Goal: Book appointment/travel/reservation

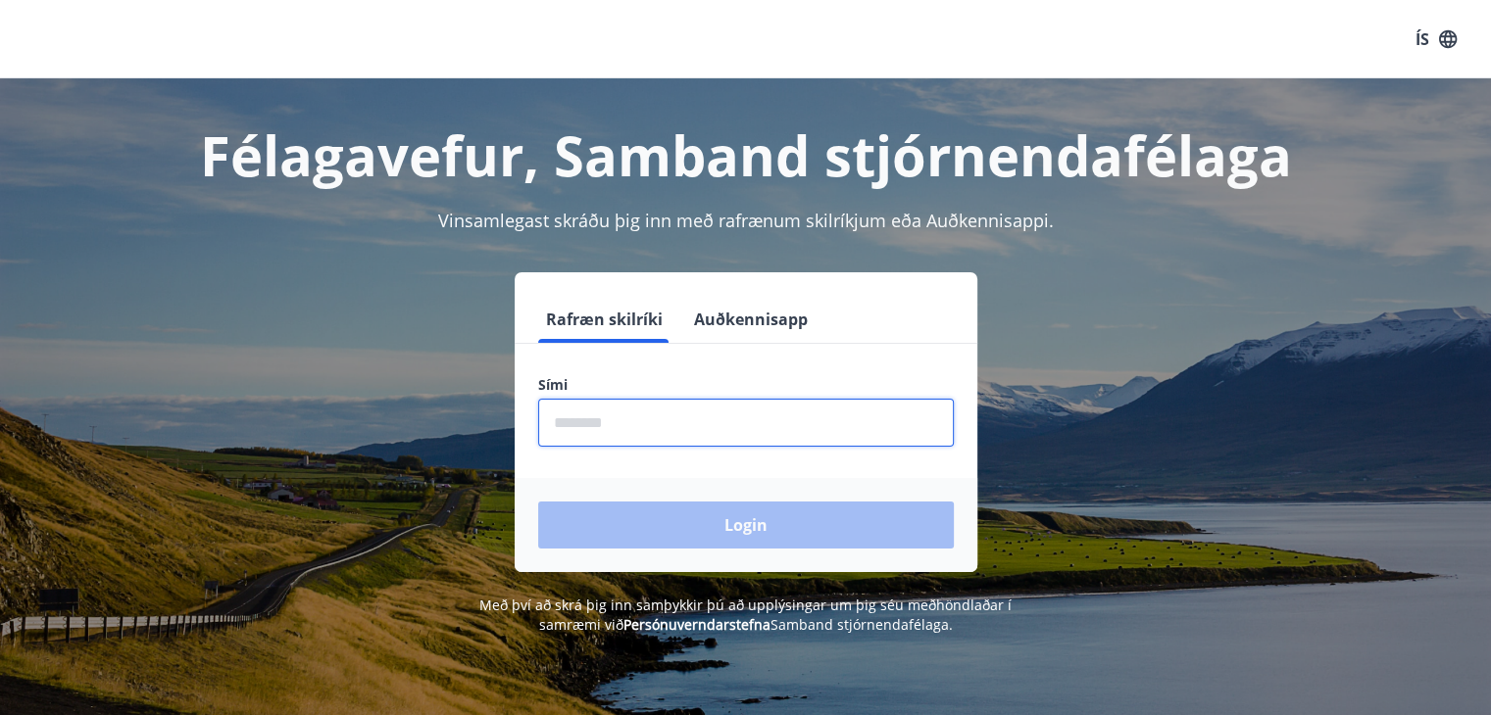
click at [714, 417] on input "phone" at bounding box center [746, 423] width 416 height 48
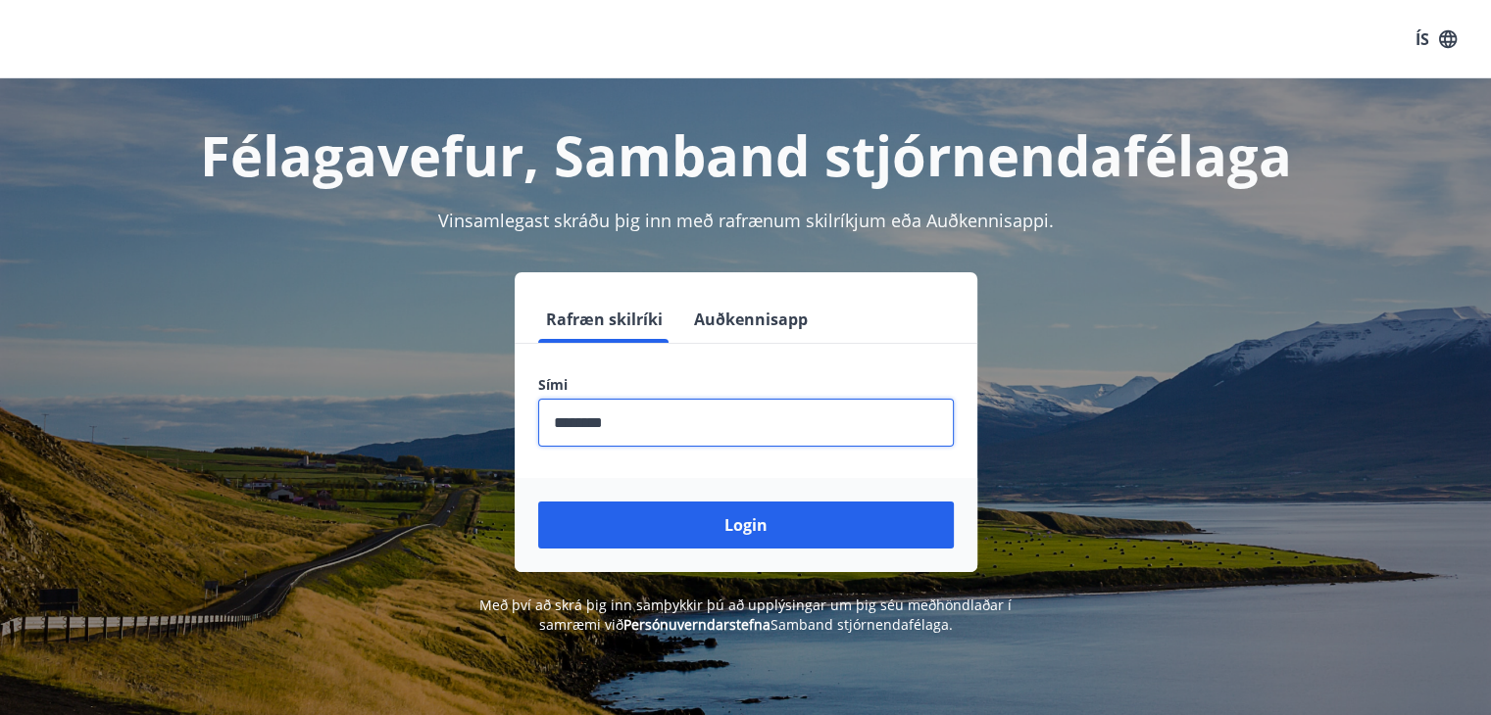
type input "********"
click at [538, 502] on button "Login" at bounding box center [746, 525] width 416 height 47
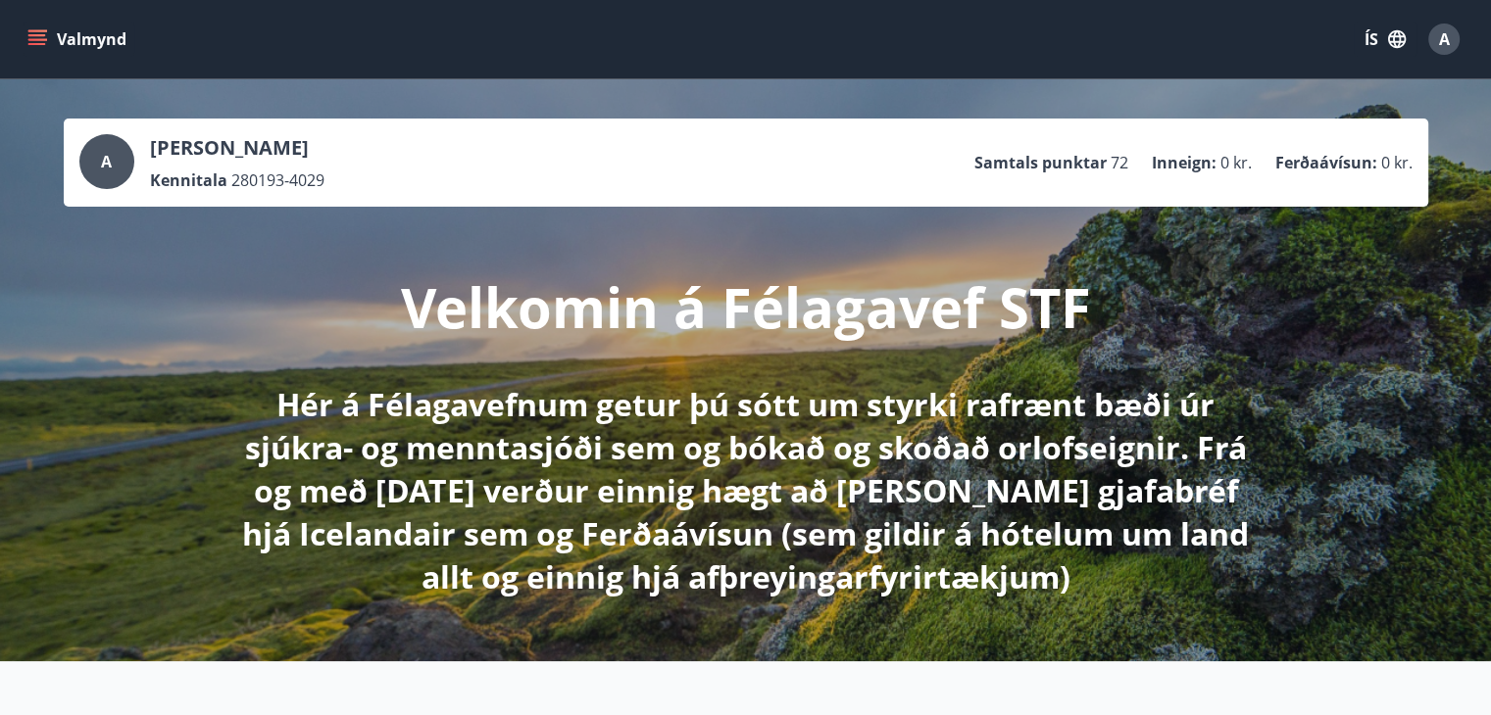
click at [47, 32] on button "Valmynd" at bounding box center [79, 39] width 111 height 35
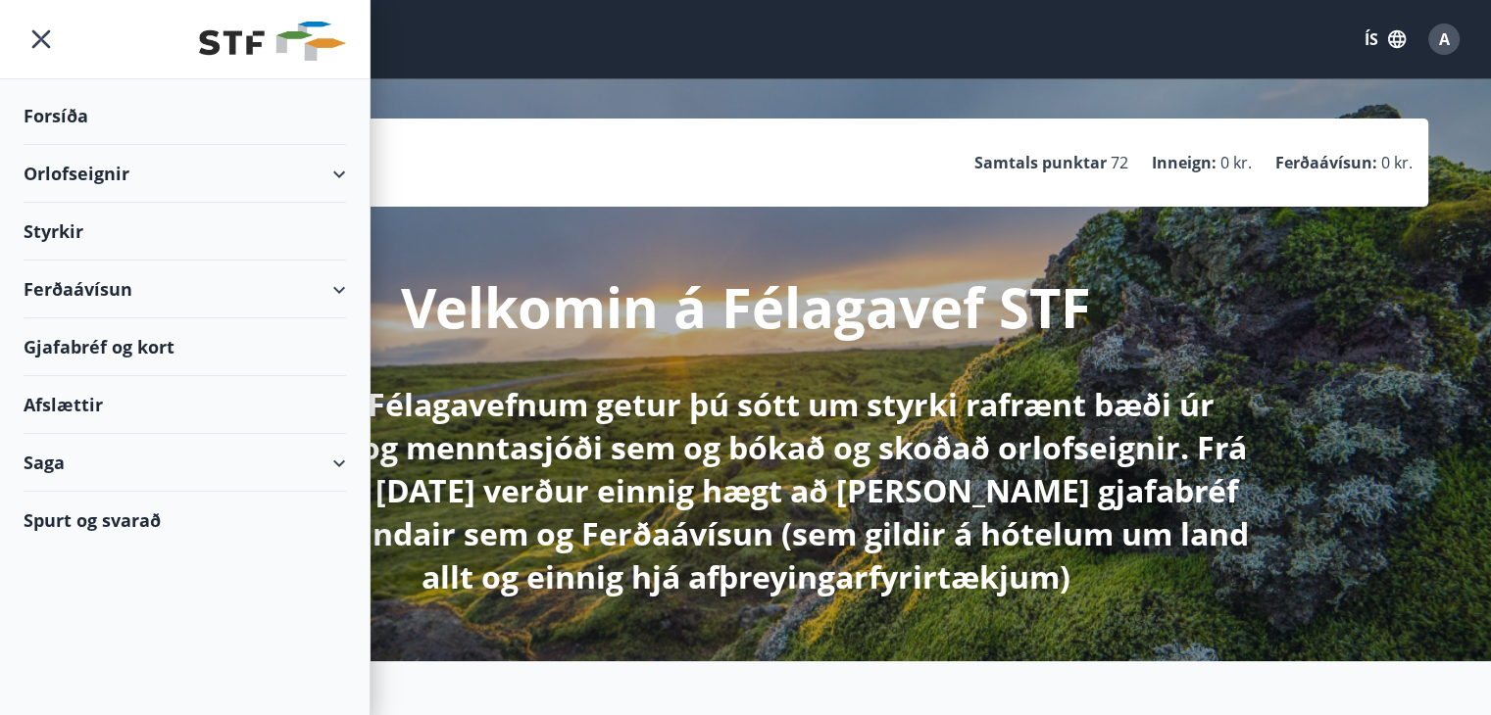
click at [81, 163] on div "Orlofseignir" at bounding box center [185, 174] width 322 height 58
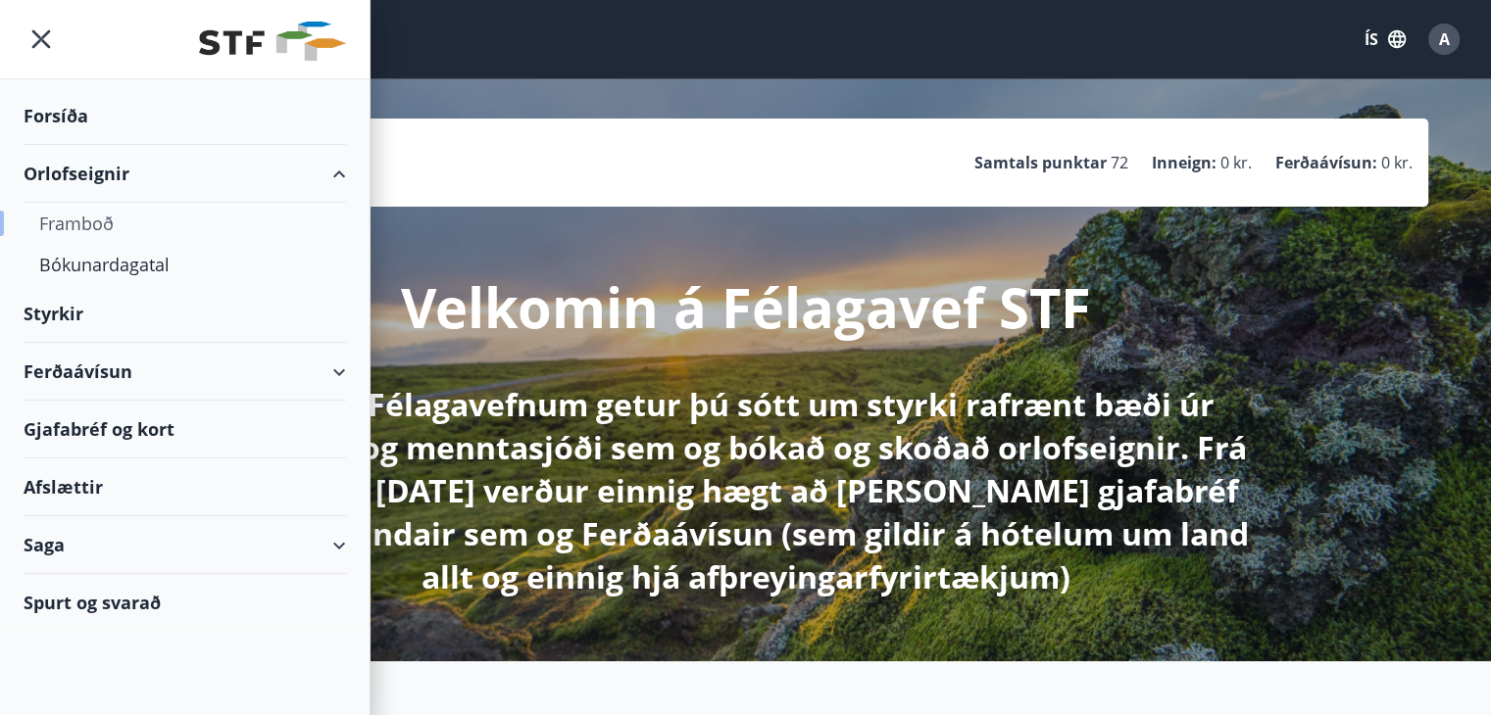
click at [91, 227] on div "Framboð" at bounding box center [184, 223] width 291 height 41
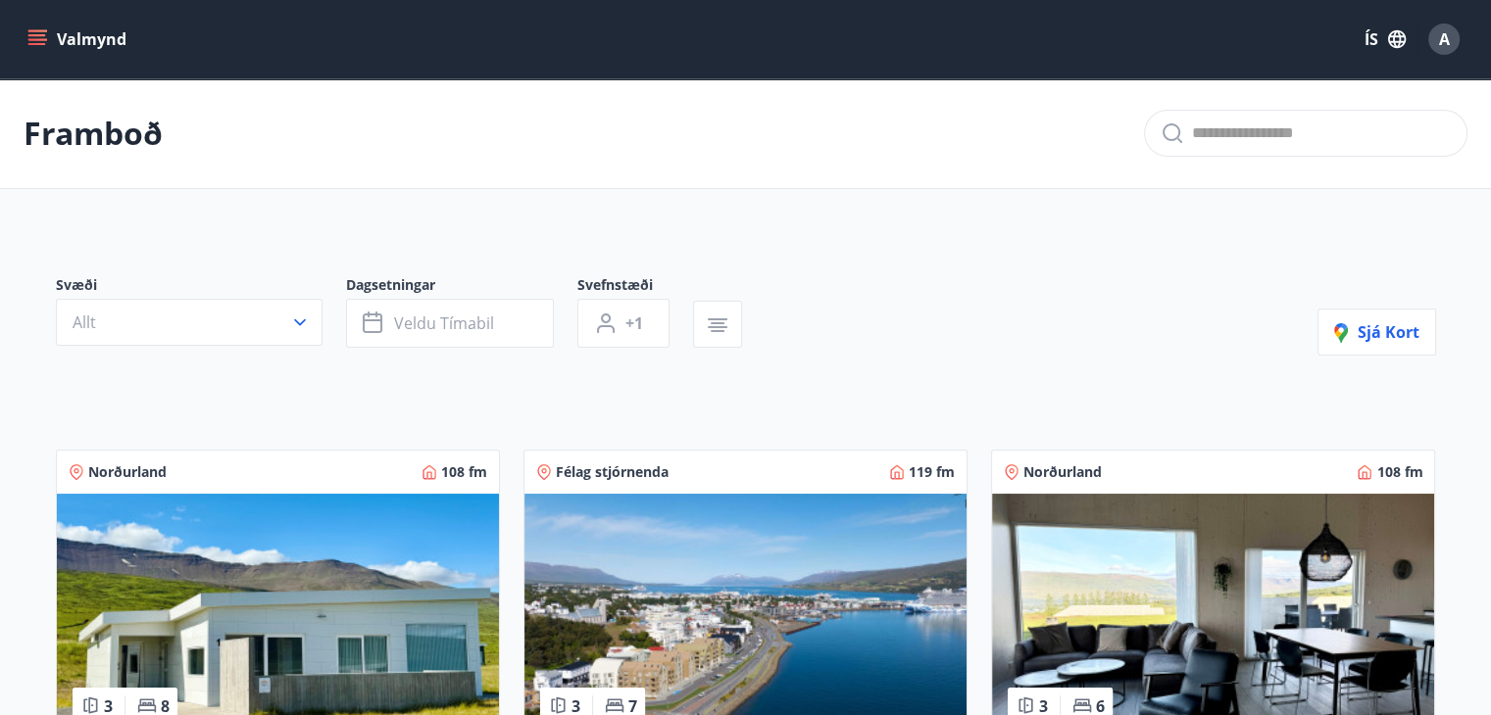
click at [33, 30] on icon "menu" at bounding box center [39, 31] width 22 height 2
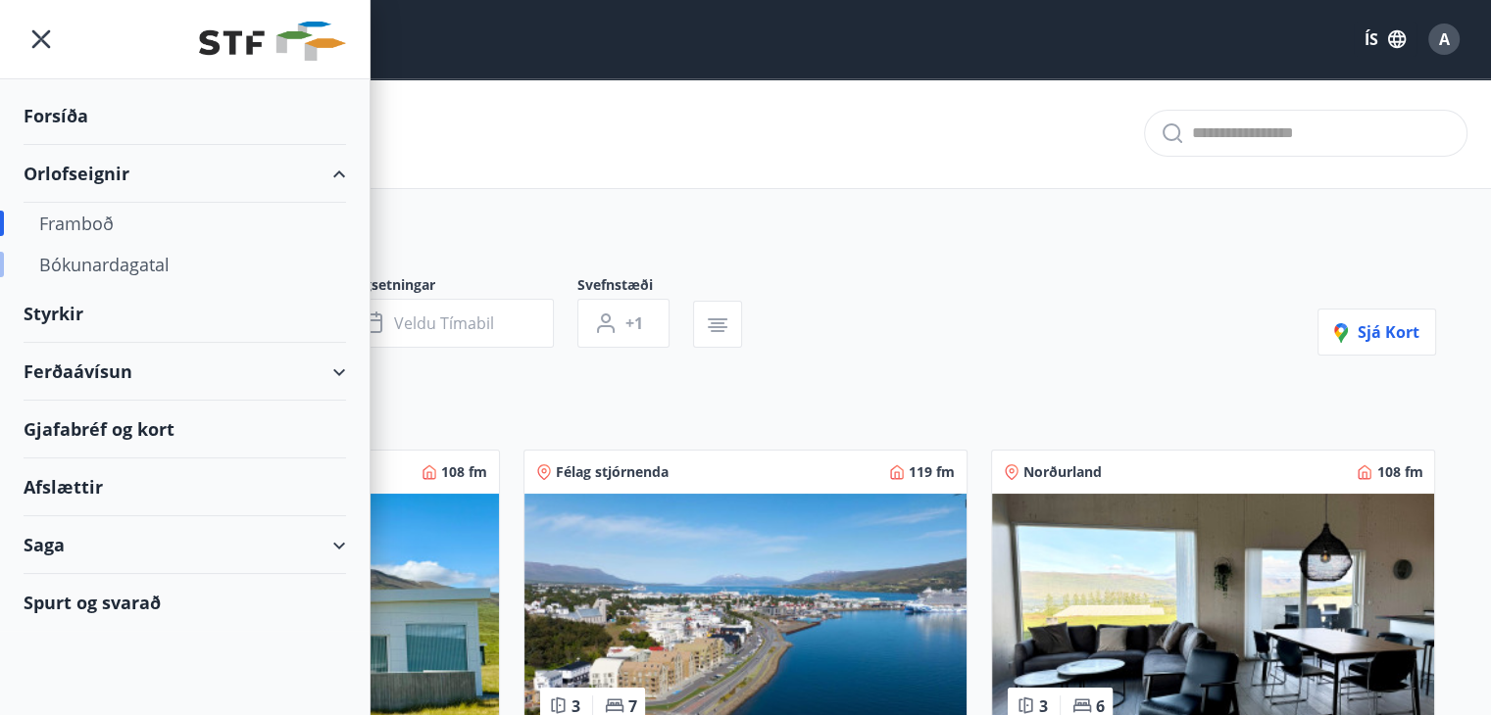
click at [95, 267] on div "Bókunardagatal" at bounding box center [184, 264] width 291 height 41
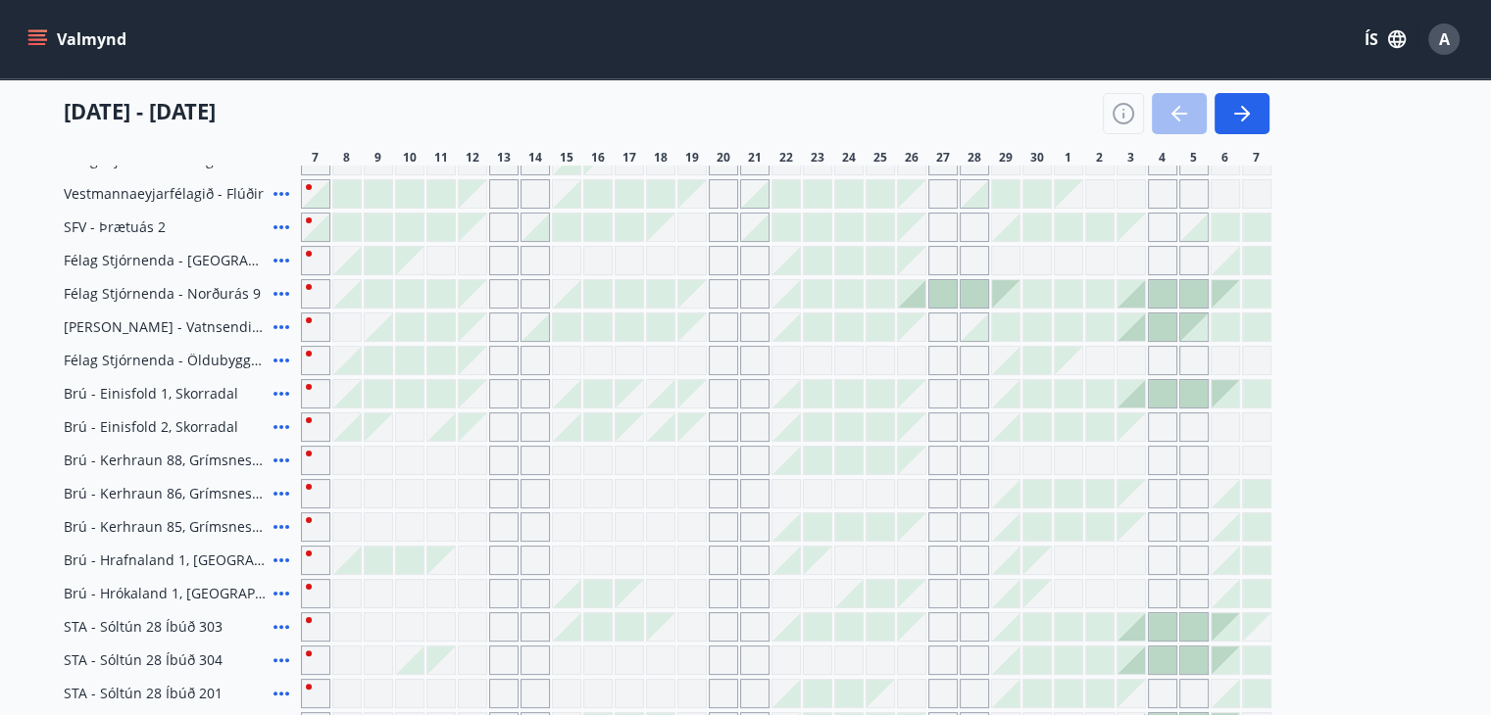
scroll to position [294, 0]
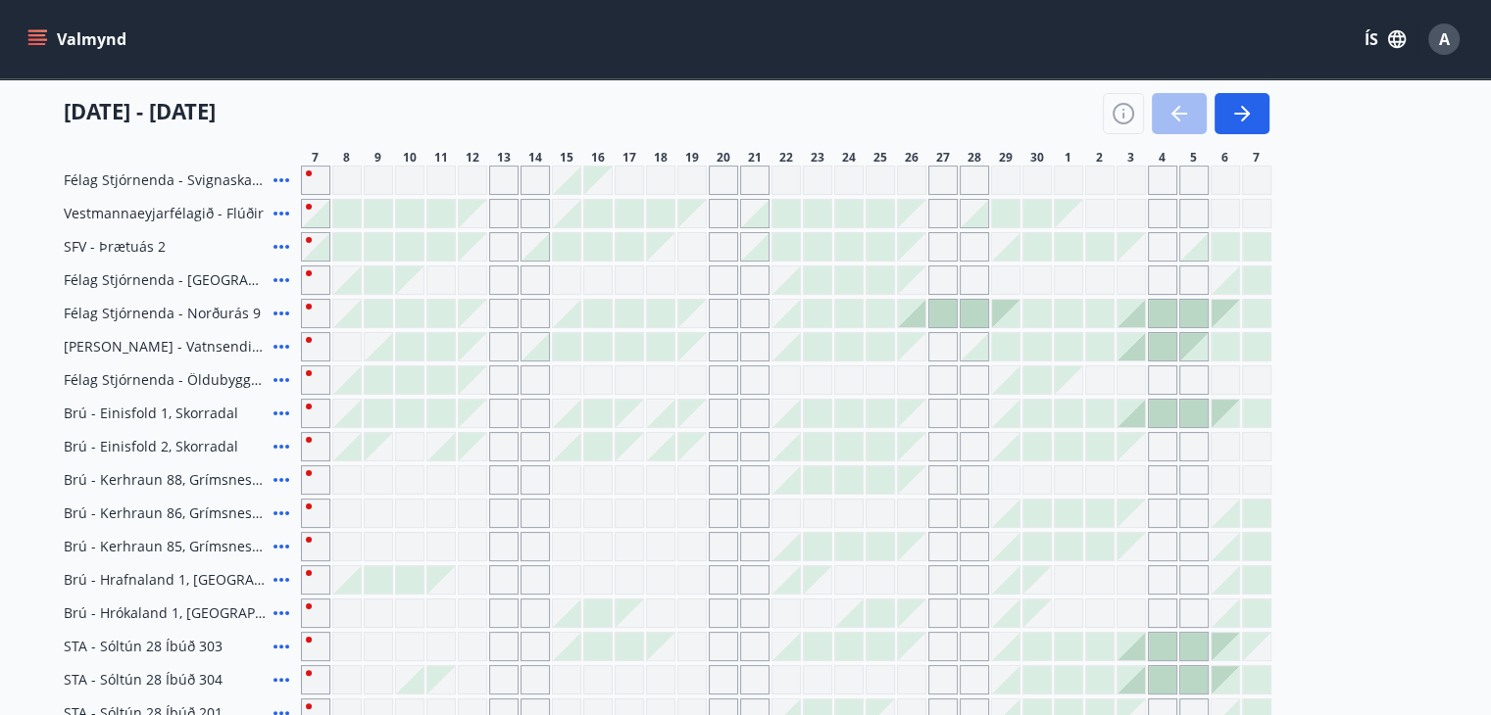
click at [282, 246] on icon at bounding box center [282, 247] width 24 height 24
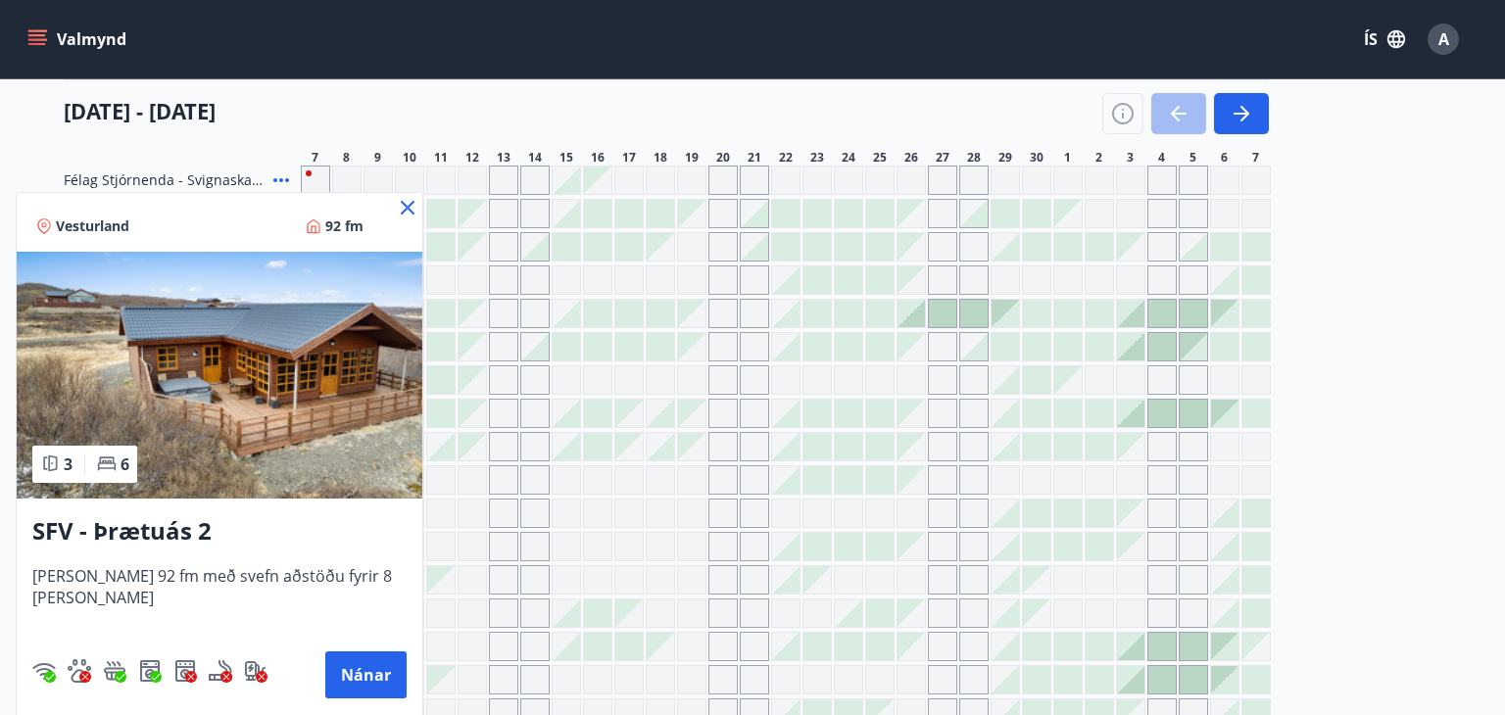
click at [396, 208] on icon at bounding box center [408, 208] width 24 height 24
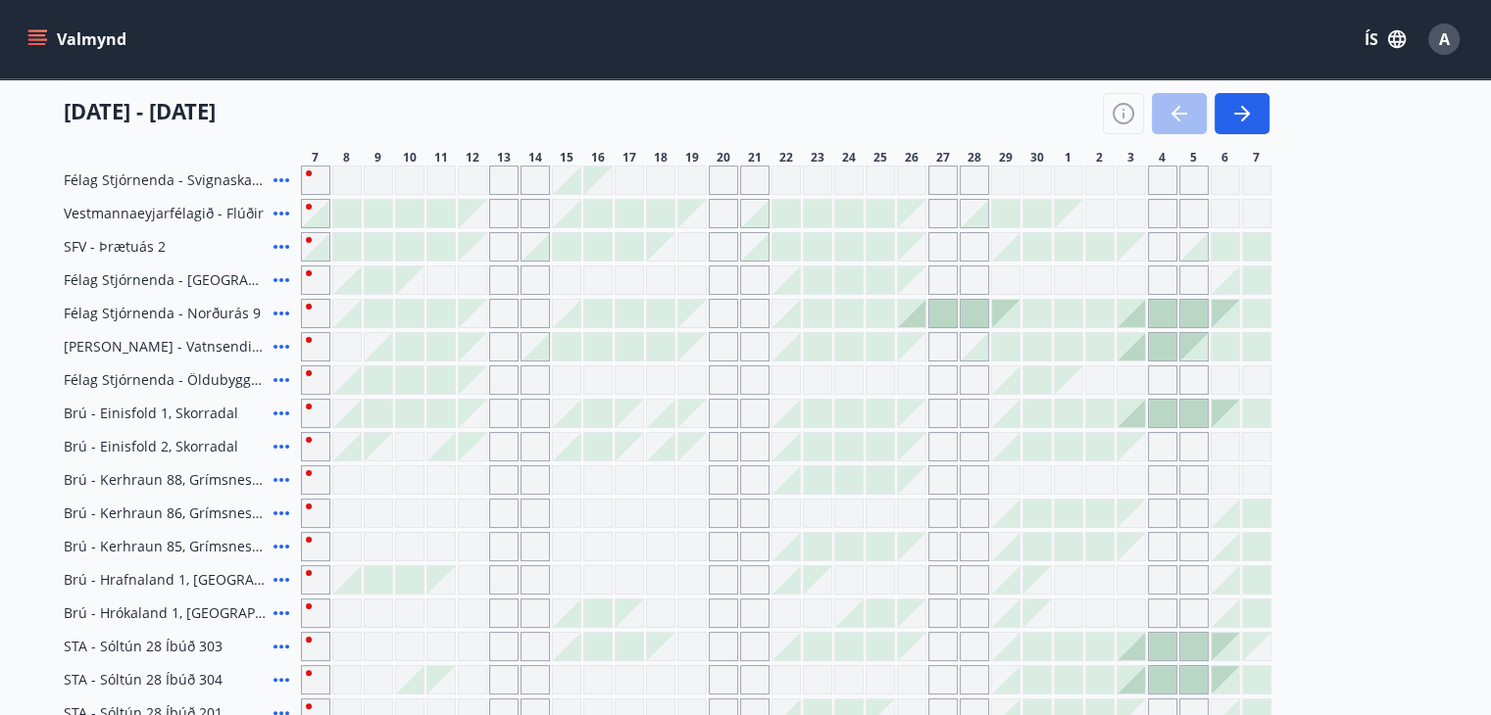
click at [282, 311] on icon at bounding box center [282, 314] width 24 height 24
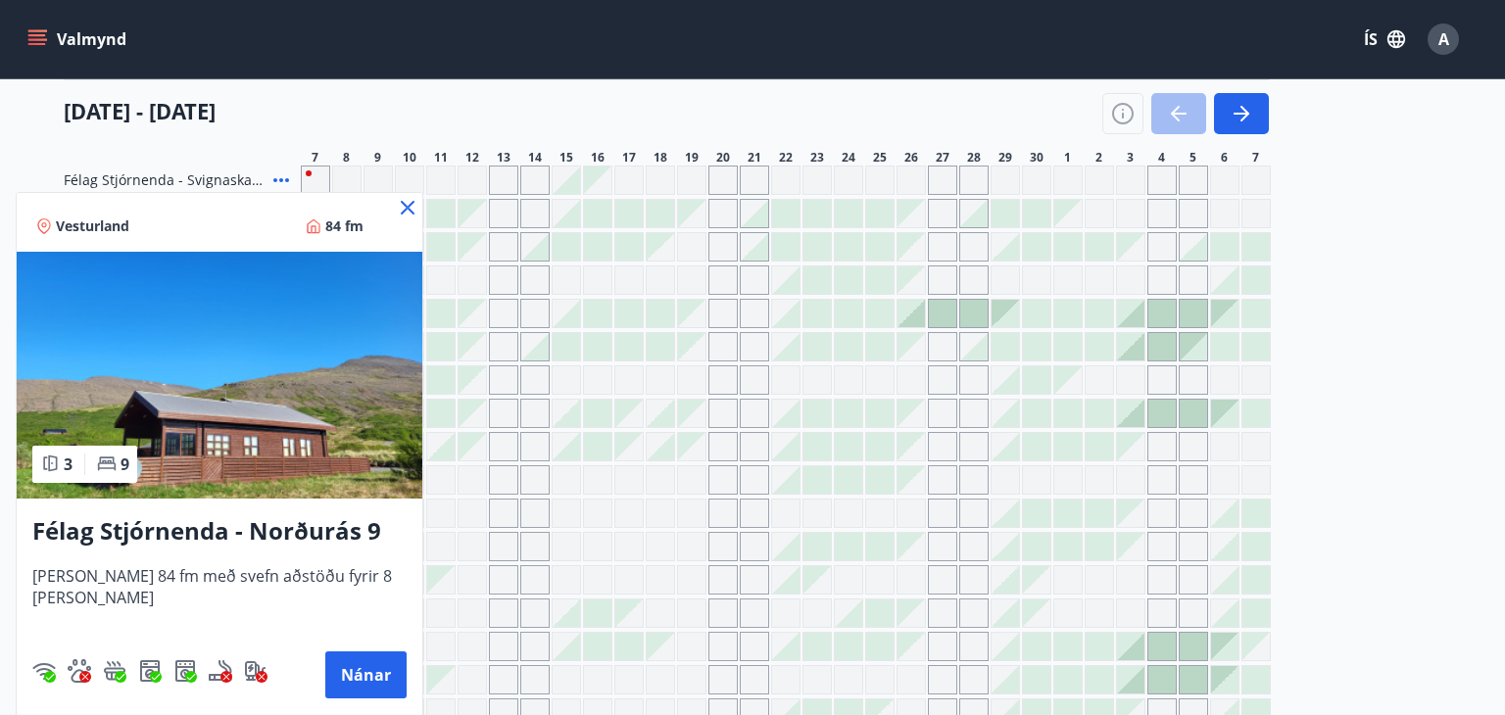
click at [396, 209] on icon at bounding box center [408, 208] width 24 height 24
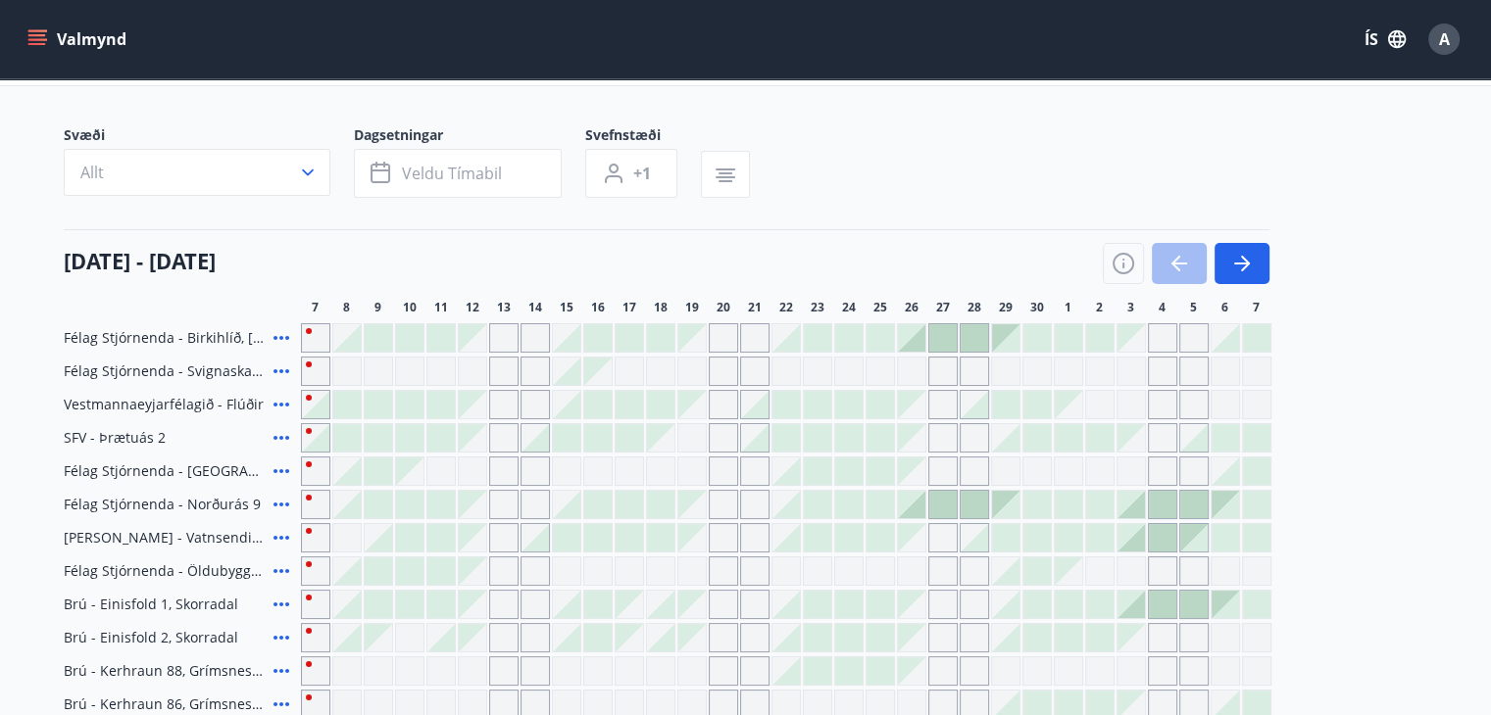
scroll to position [98, 0]
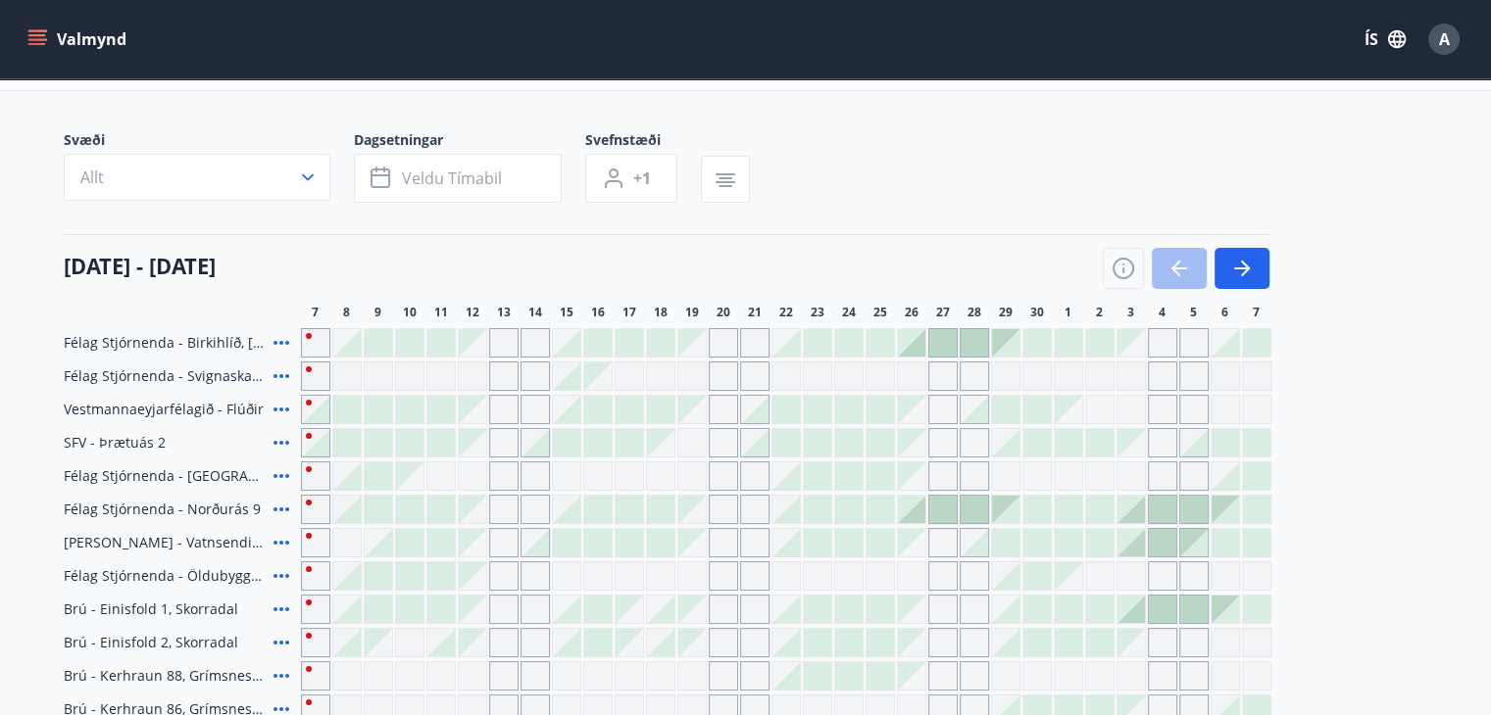
click at [280, 338] on icon at bounding box center [282, 343] width 24 height 24
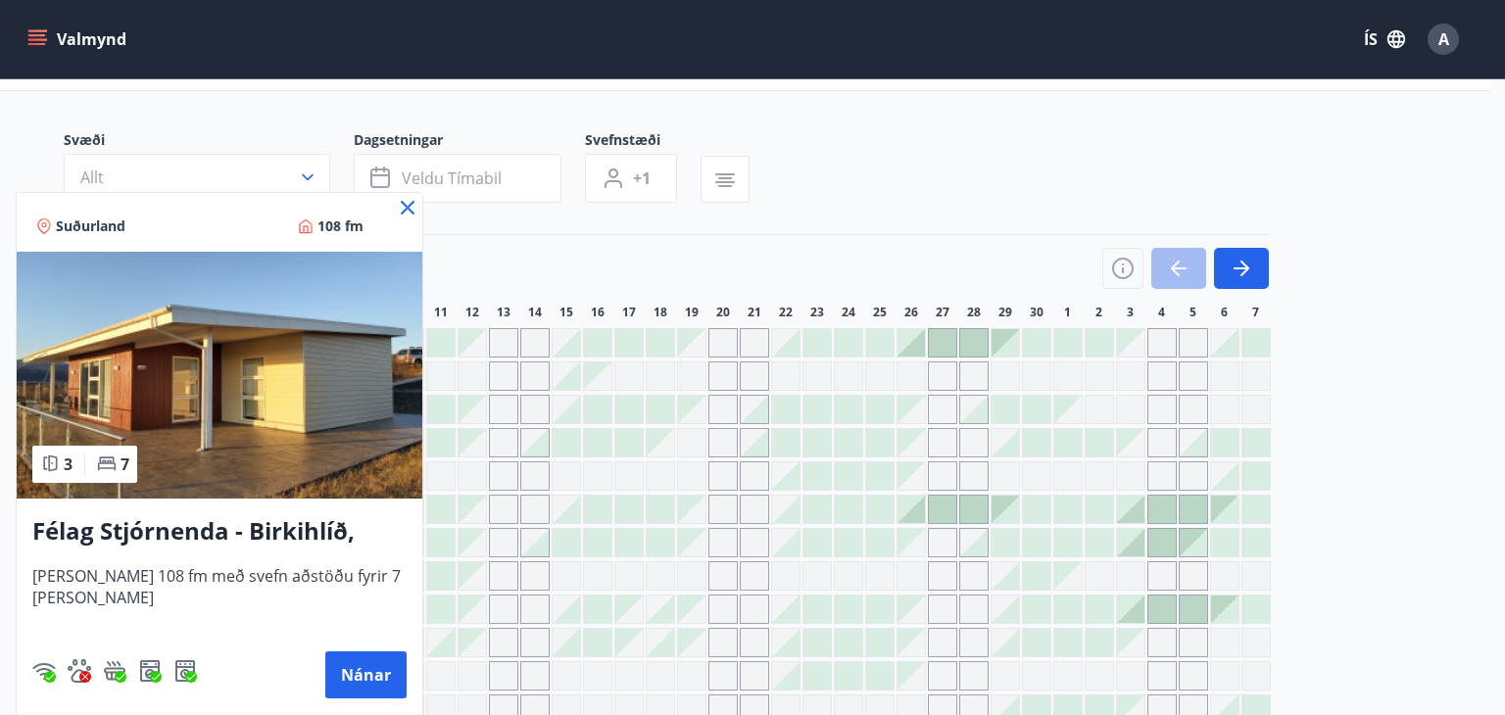
click at [413, 208] on icon at bounding box center [408, 208] width 24 height 24
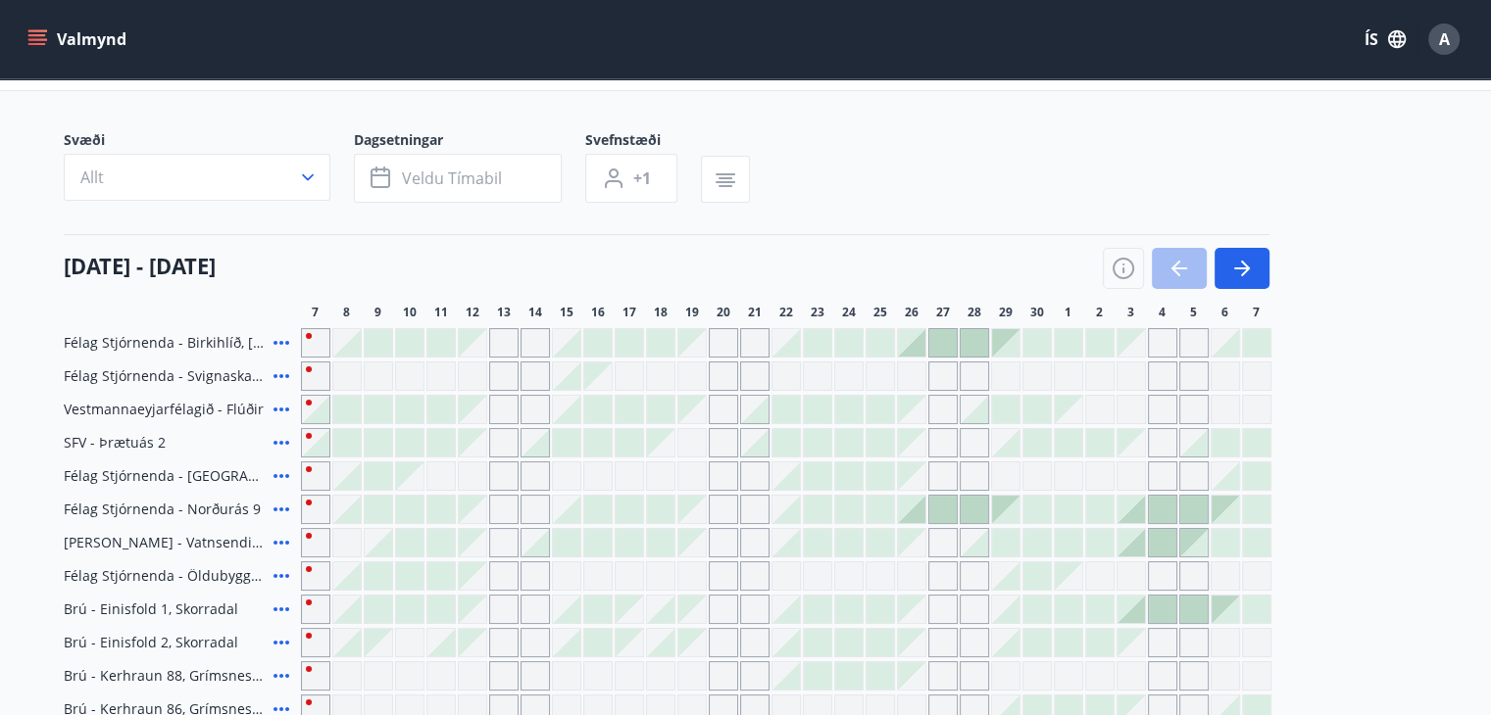
click at [397, 373] on div "Gráir dagar eru ekki bókanlegir" at bounding box center [409, 376] width 29 height 29
click at [289, 440] on icon at bounding box center [282, 443] width 24 height 24
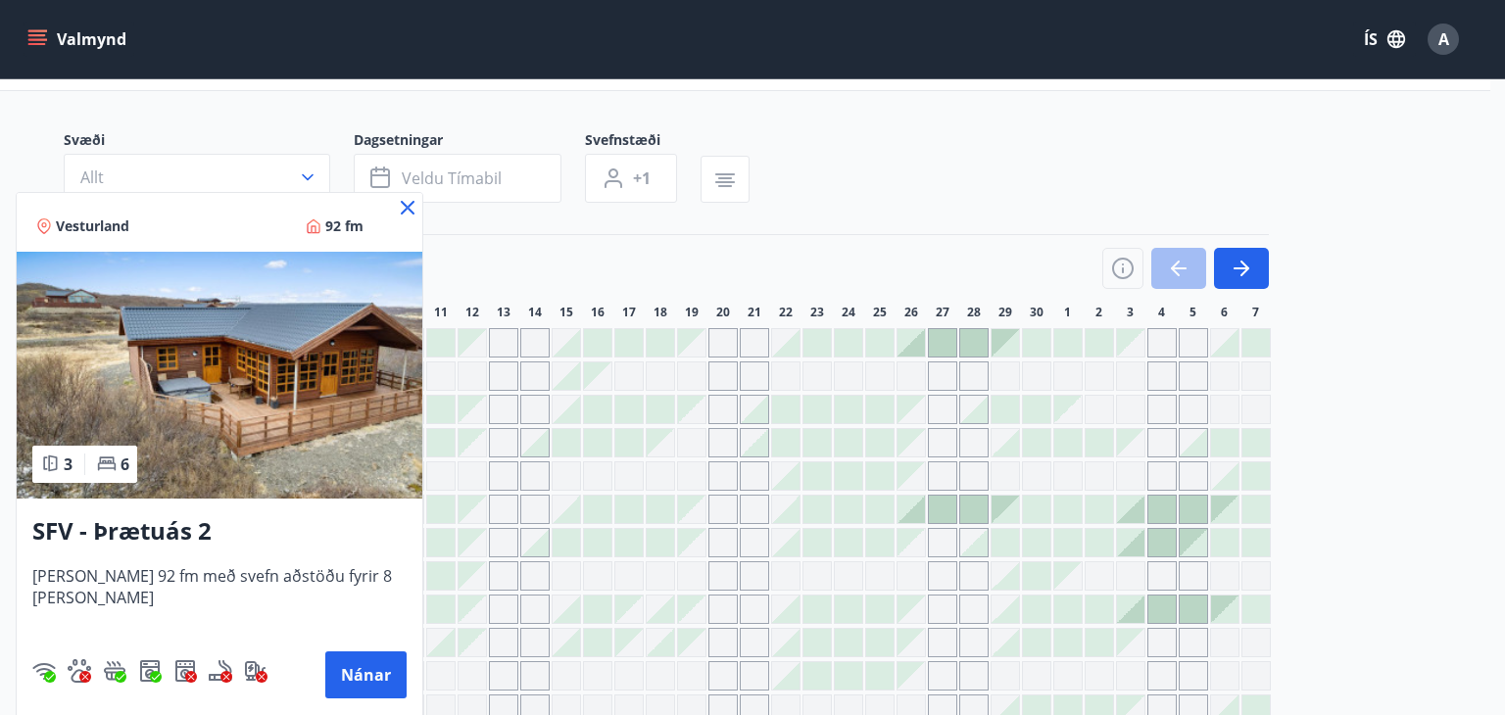
click at [396, 197] on icon at bounding box center [408, 208] width 24 height 24
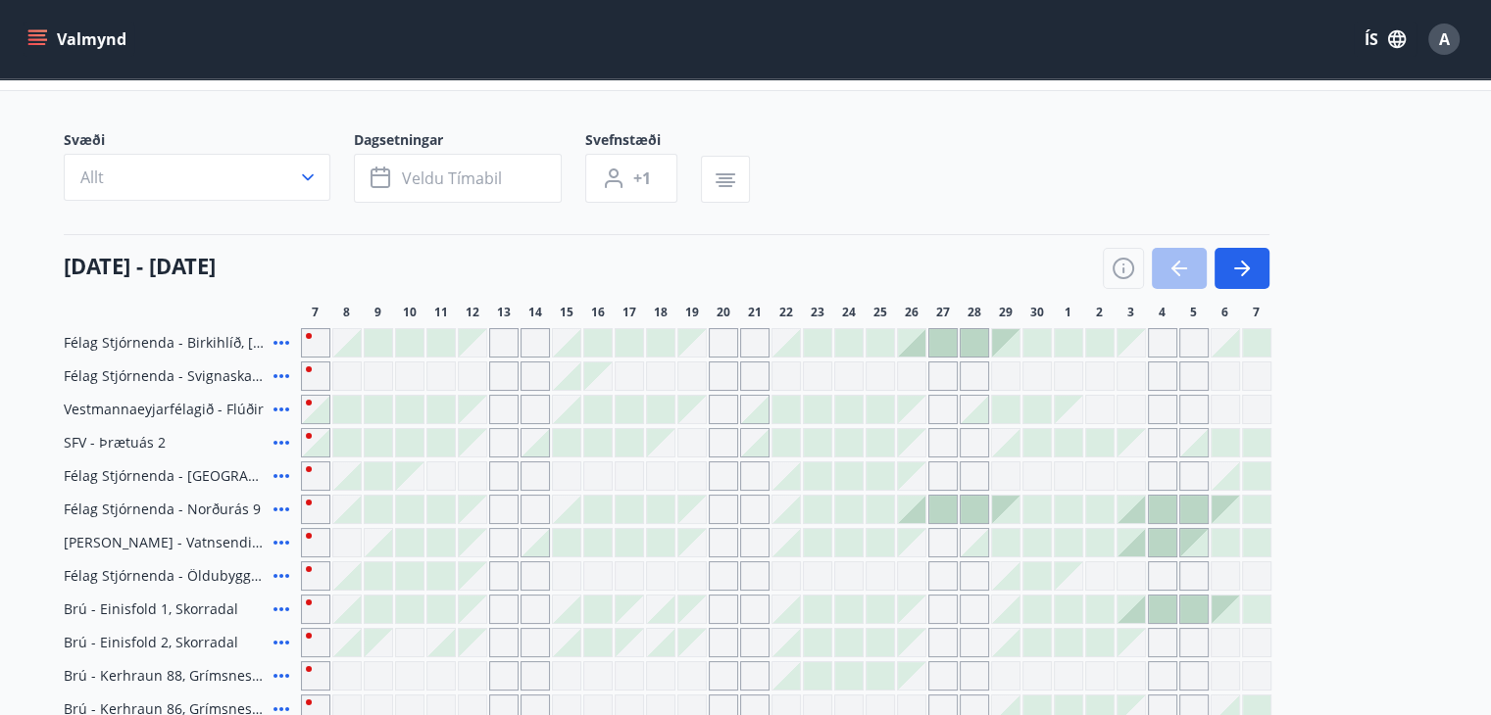
click at [275, 408] on icon at bounding box center [281, 410] width 16 height 4
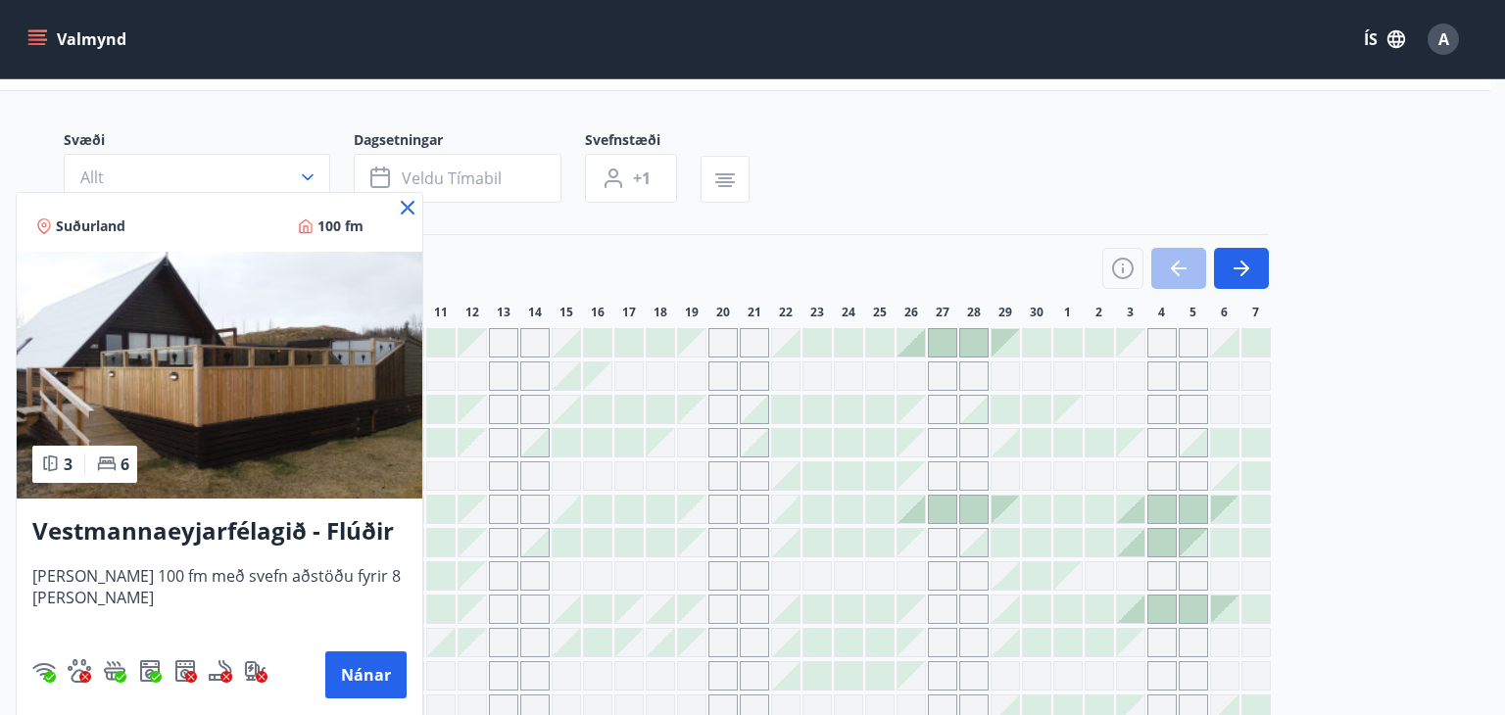
click at [403, 194] on div "Suðurland 100 fm" at bounding box center [220, 222] width 406 height 59
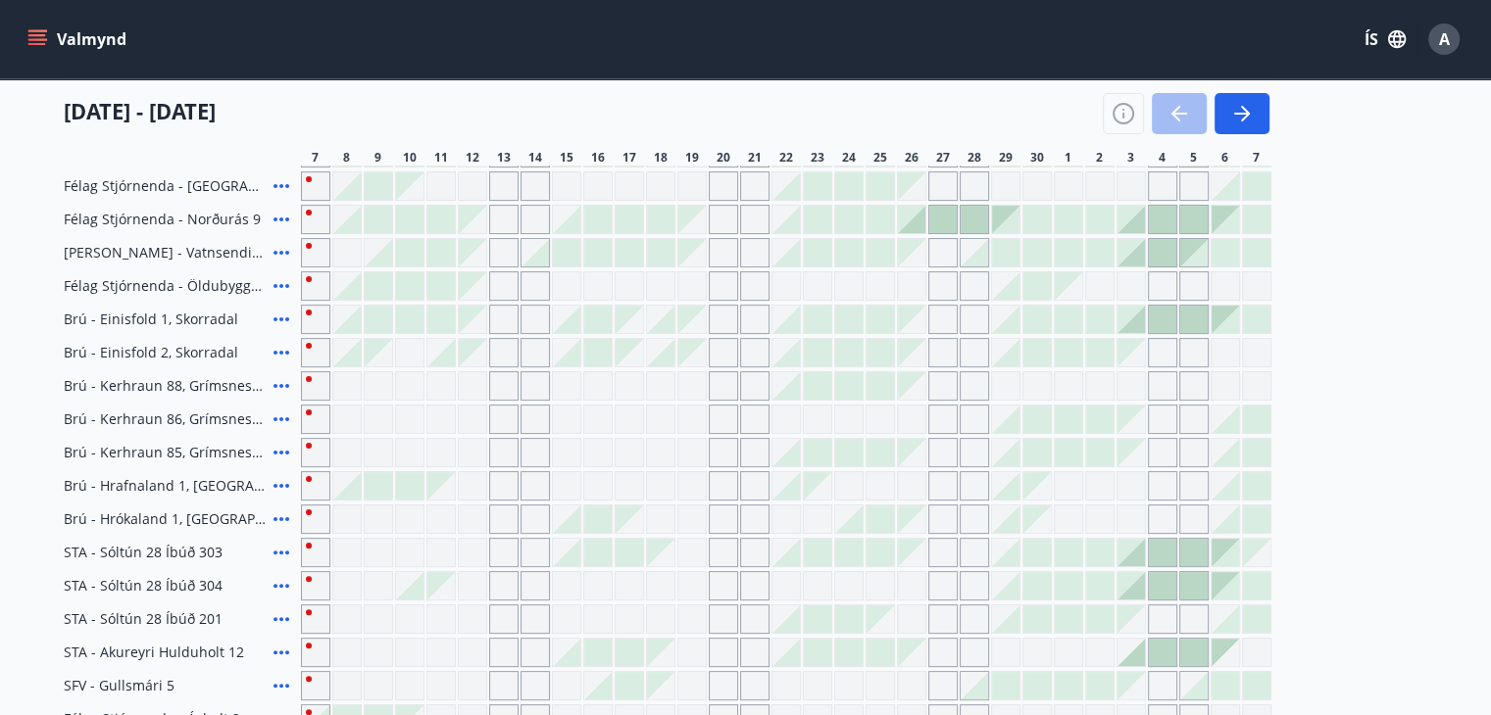
scroll to position [395, 0]
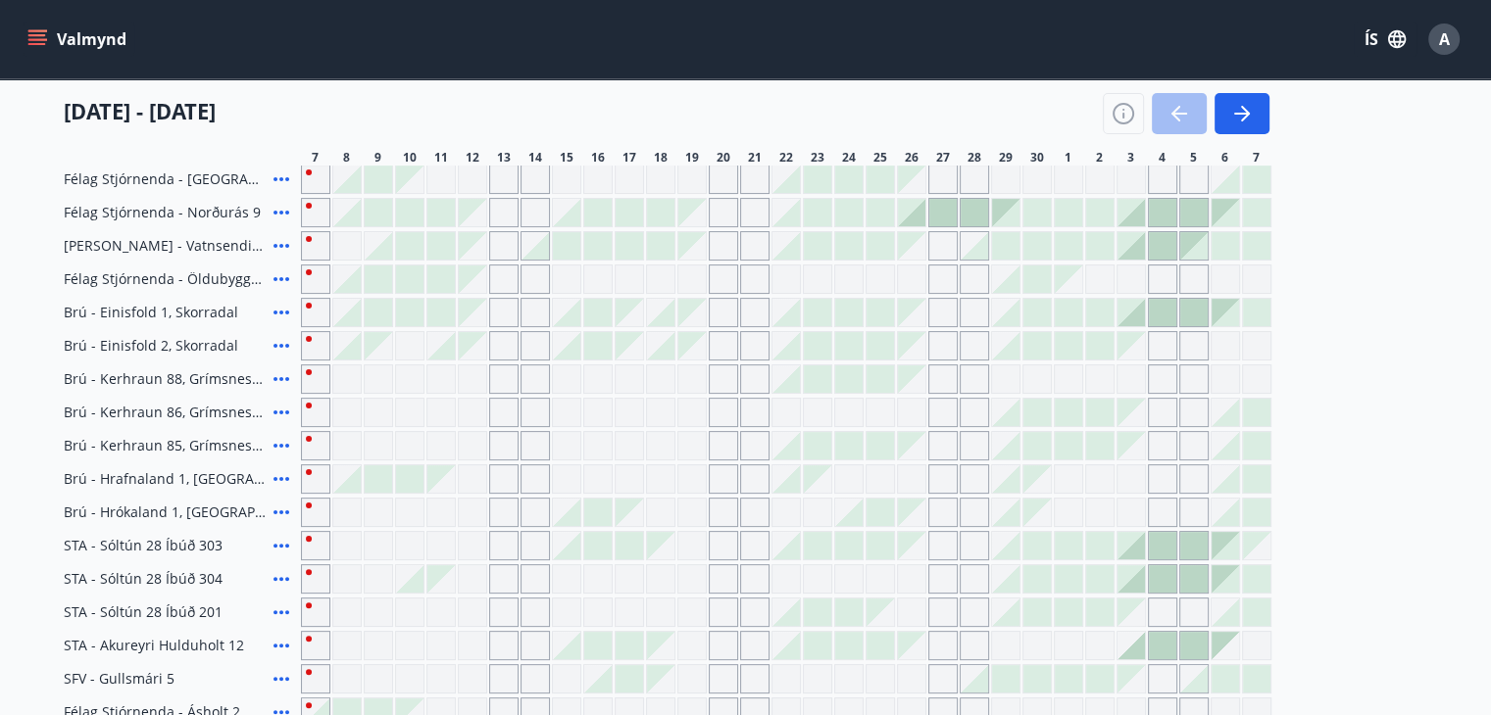
click at [282, 581] on icon at bounding box center [282, 579] width 24 height 24
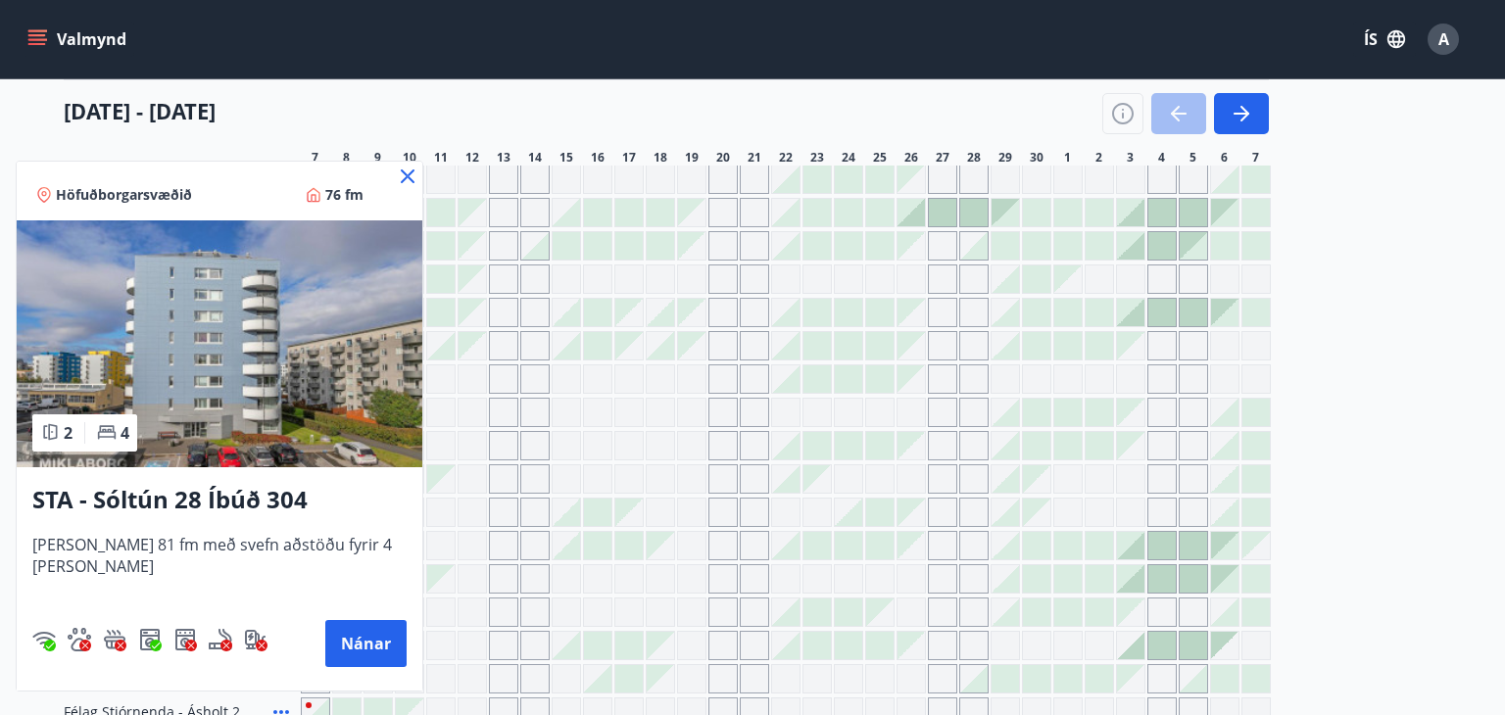
click at [396, 176] on icon at bounding box center [408, 177] width 24 height 24
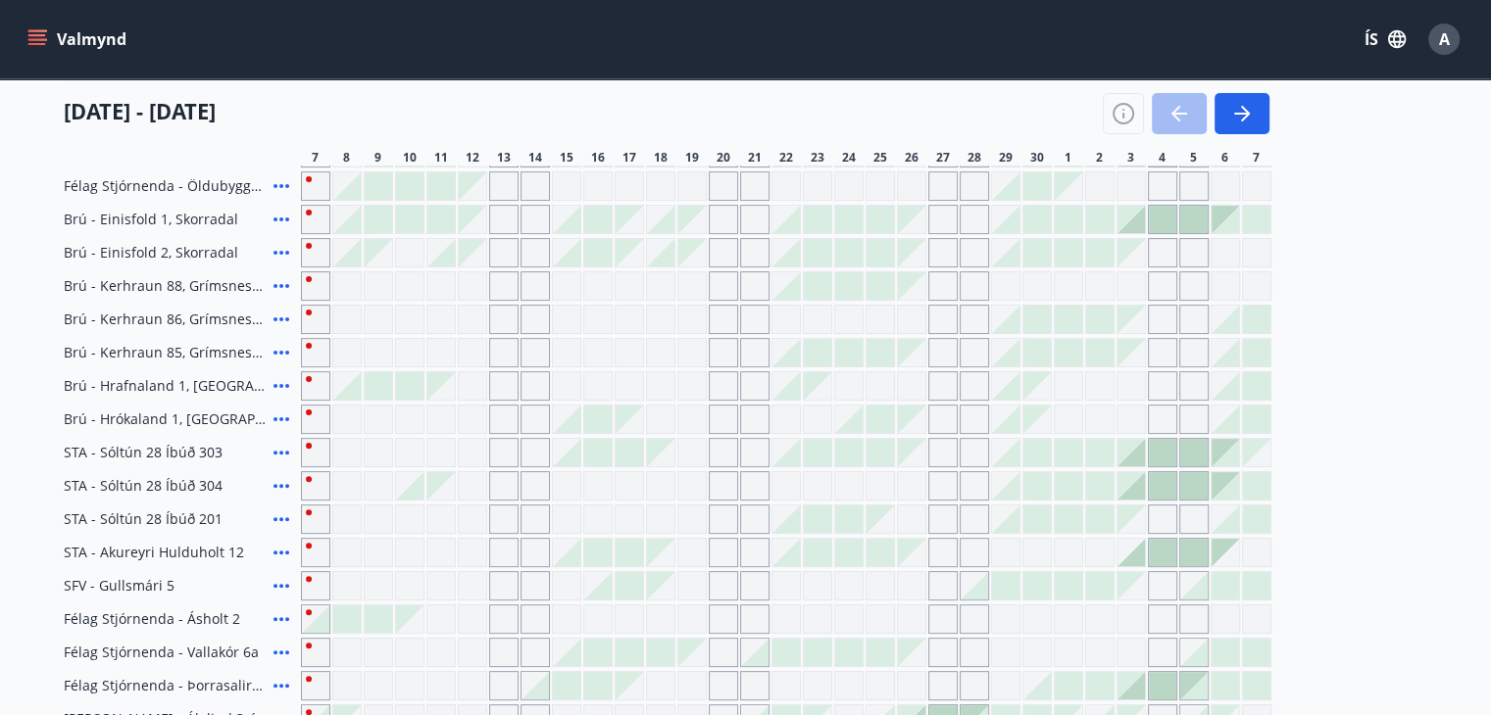
scroll to position [493, 0]
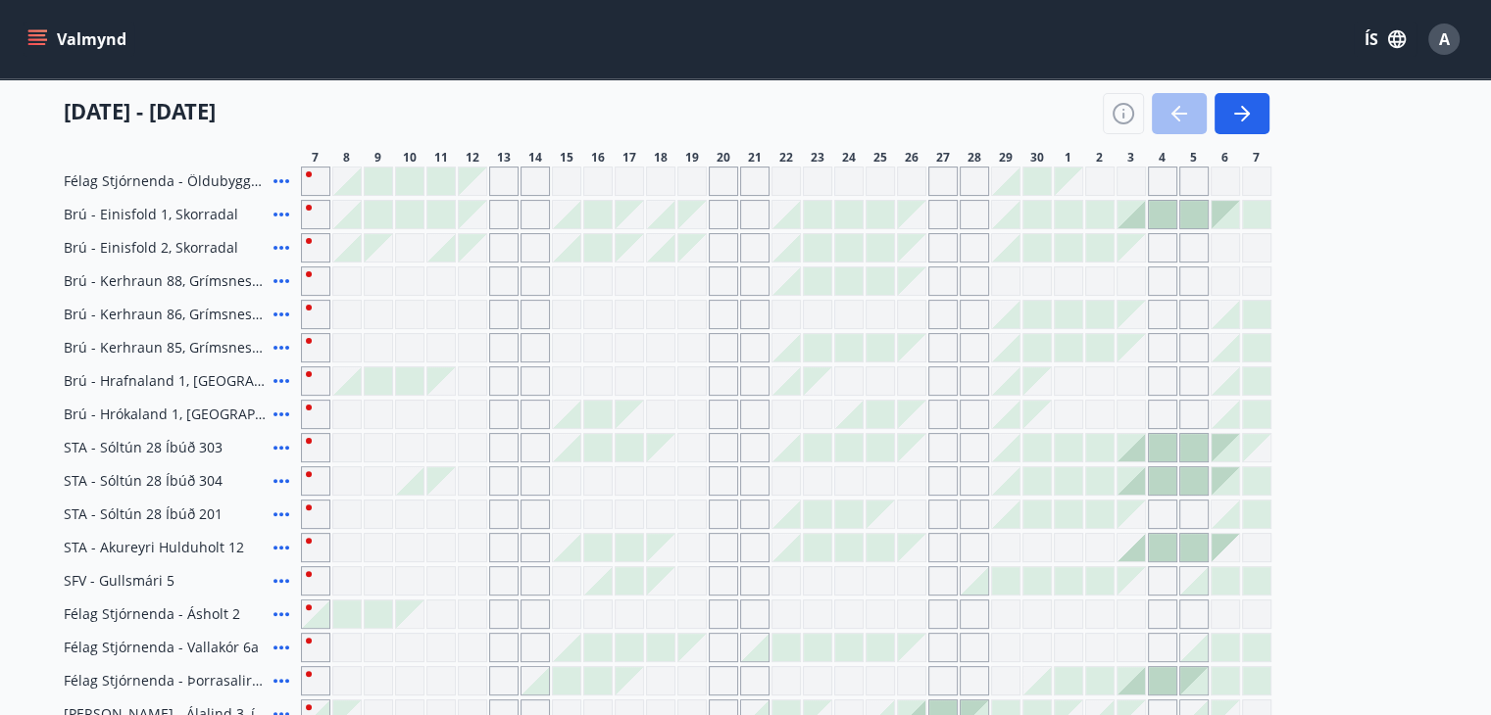
click at [412, 486] on div at bounding box center [409, 481] width 27 height 27
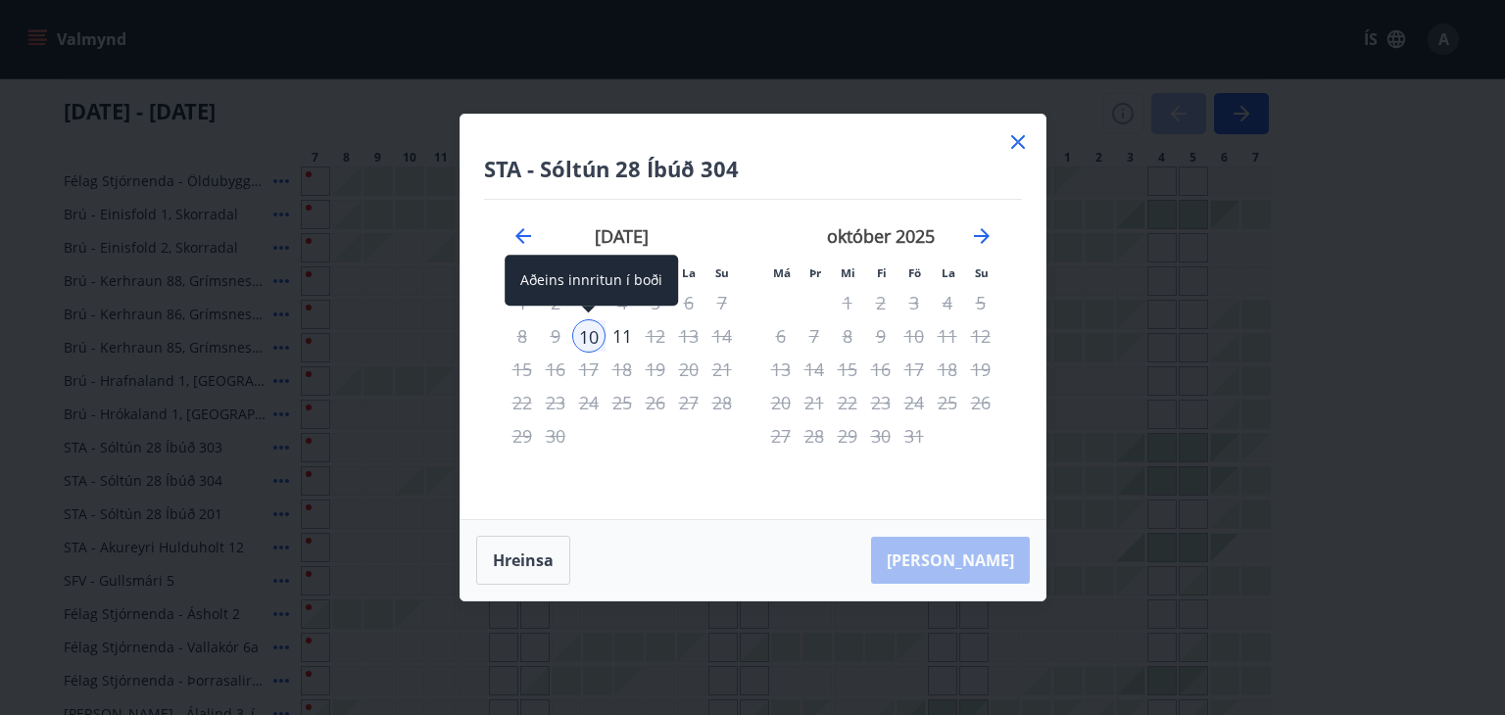
click at [588, 332] on div "10" at bounding box center [588, 336] width 33 height 33
click at [627, 334] on div "11" at bounding box center [622, 336] width 33 height 33
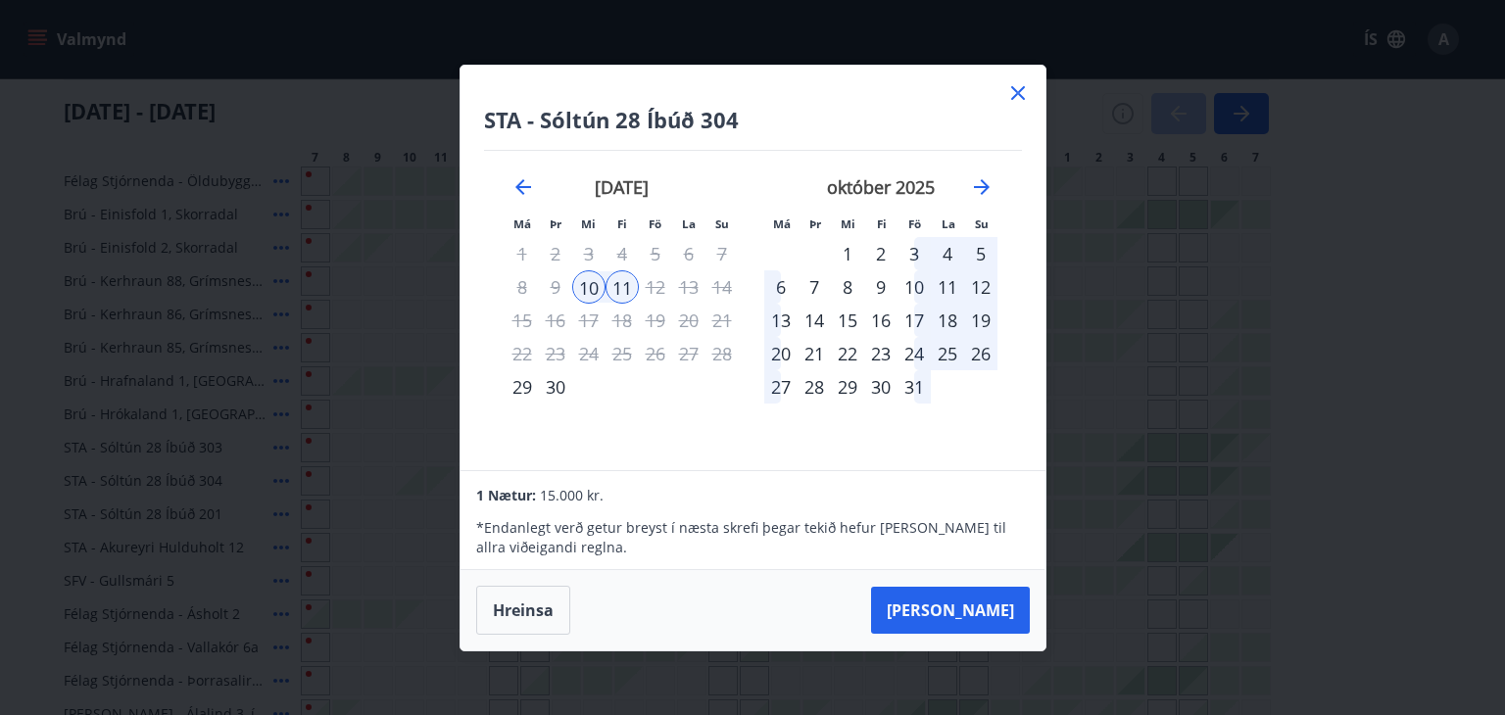
click at [843, 287] on div "8" at bounding box center [847, 287] width 33 height 33
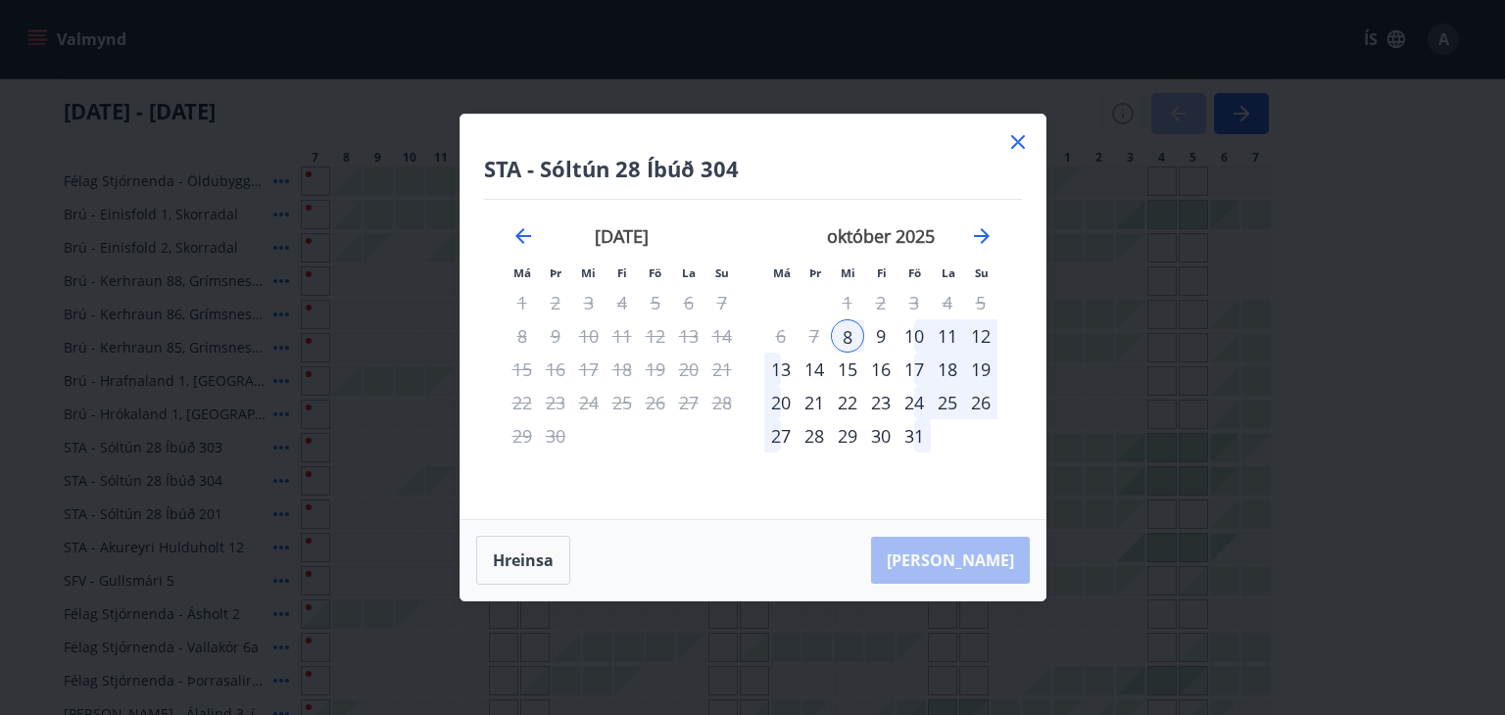
click at [874, 337] on div "9" at bounding box center [880, 336] width 33 height 33
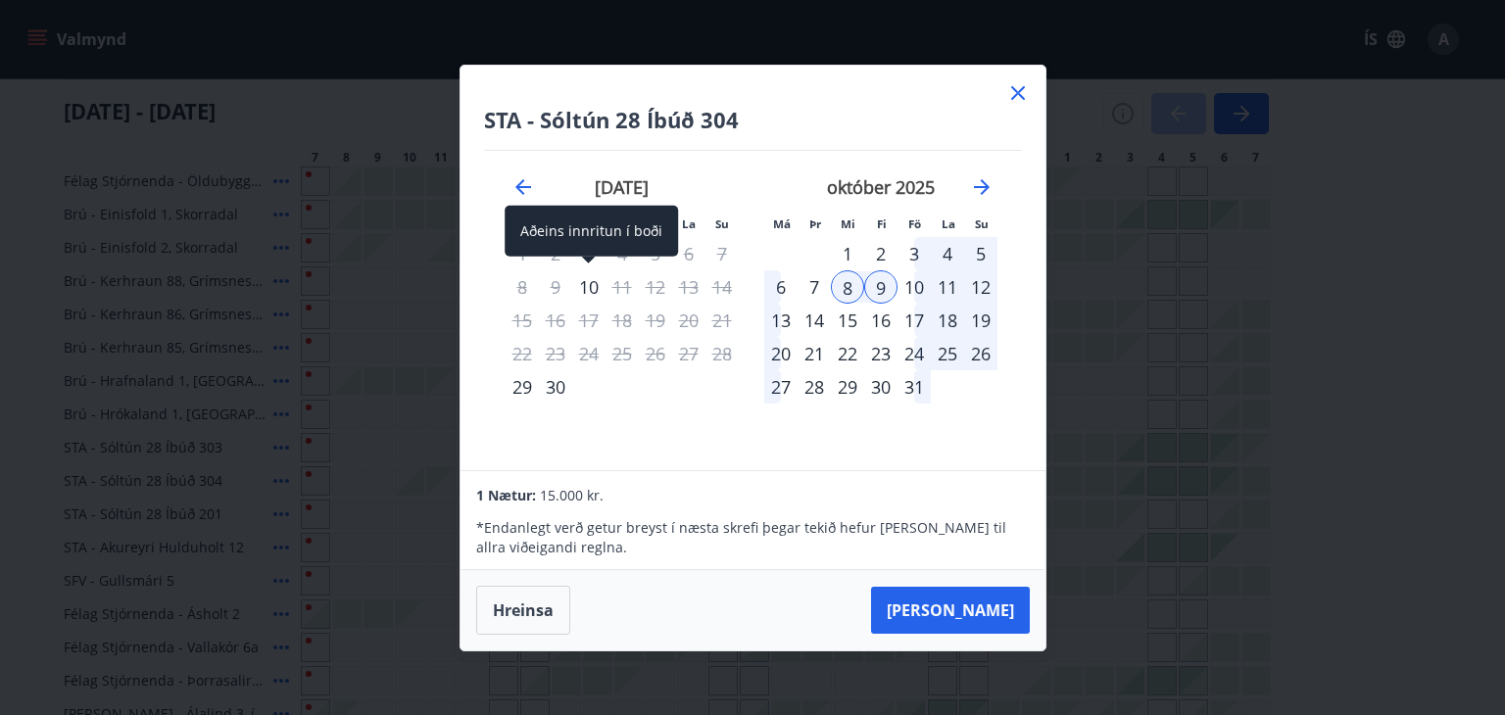
click at [591, 294] on div "10" at bounding box center [588, 287] width 33 height 33
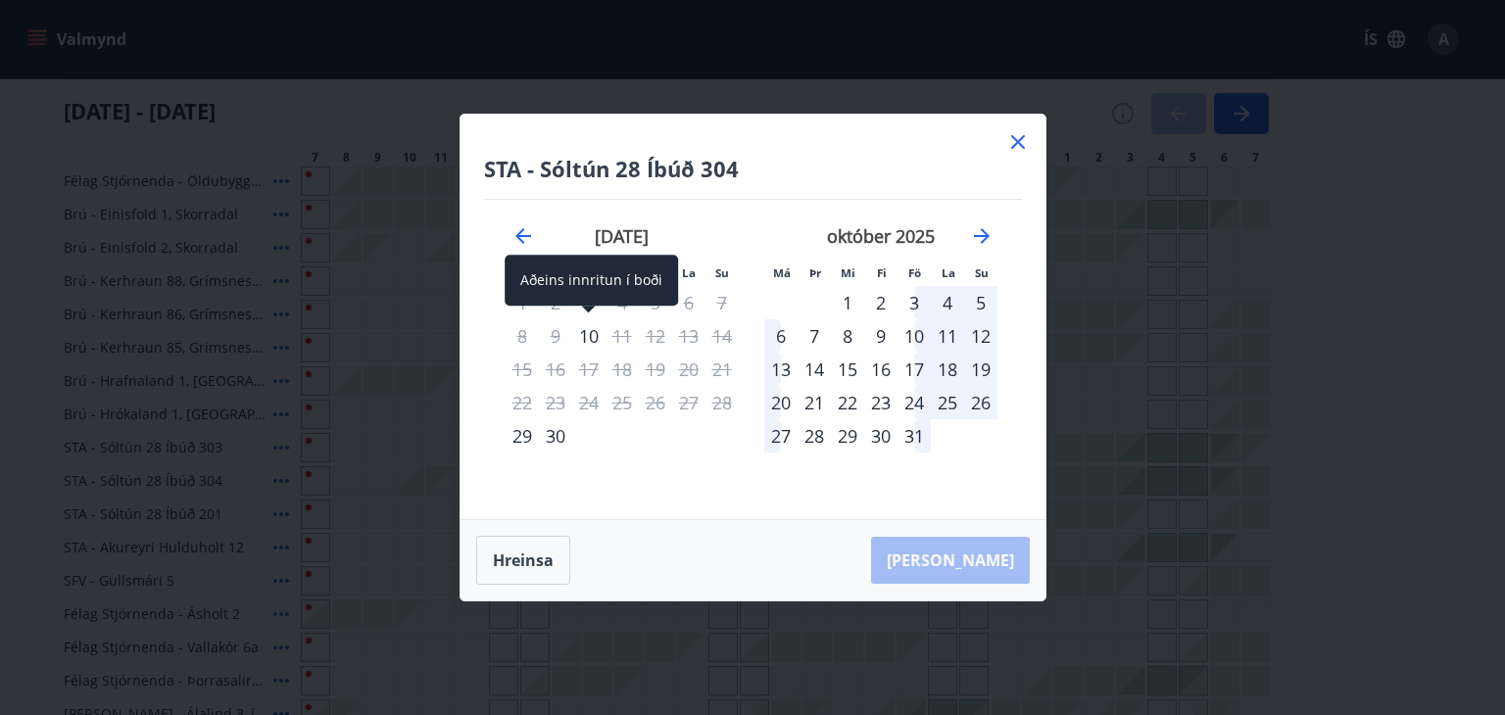
click at [586, 337] on div "10" at bounding box center [588, 336] width 33 height 33
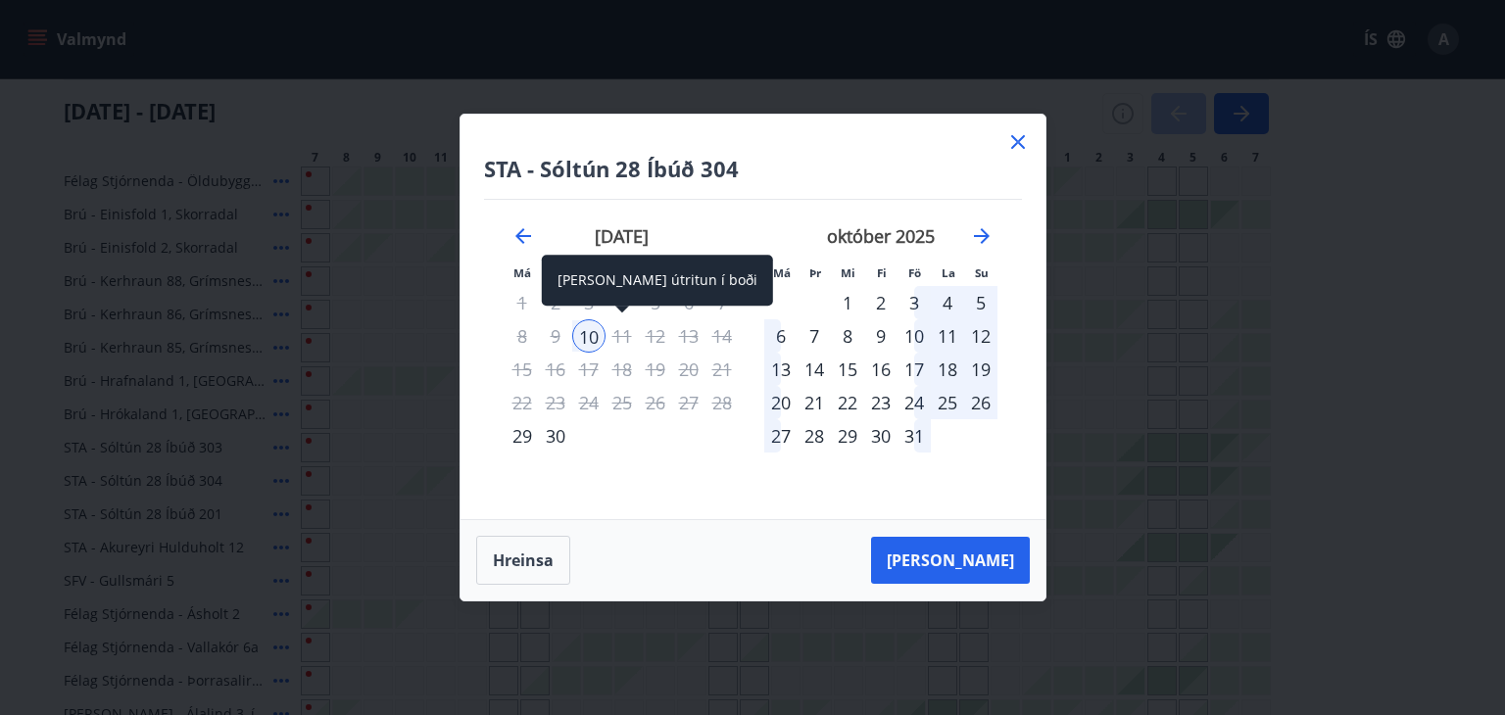
click at [622, 338] on div "11" at bounding box center [622, 336] width 33 height 33
click at [613, 330] on div "11" at bounding box center [622, 336] width 33 height 33
click at [607, 337] on div "11" at bounding box center [622, 336] width 33 height 33
click at [574, 334] on div "10" at bounding box center [588, 336] width 33 height 33
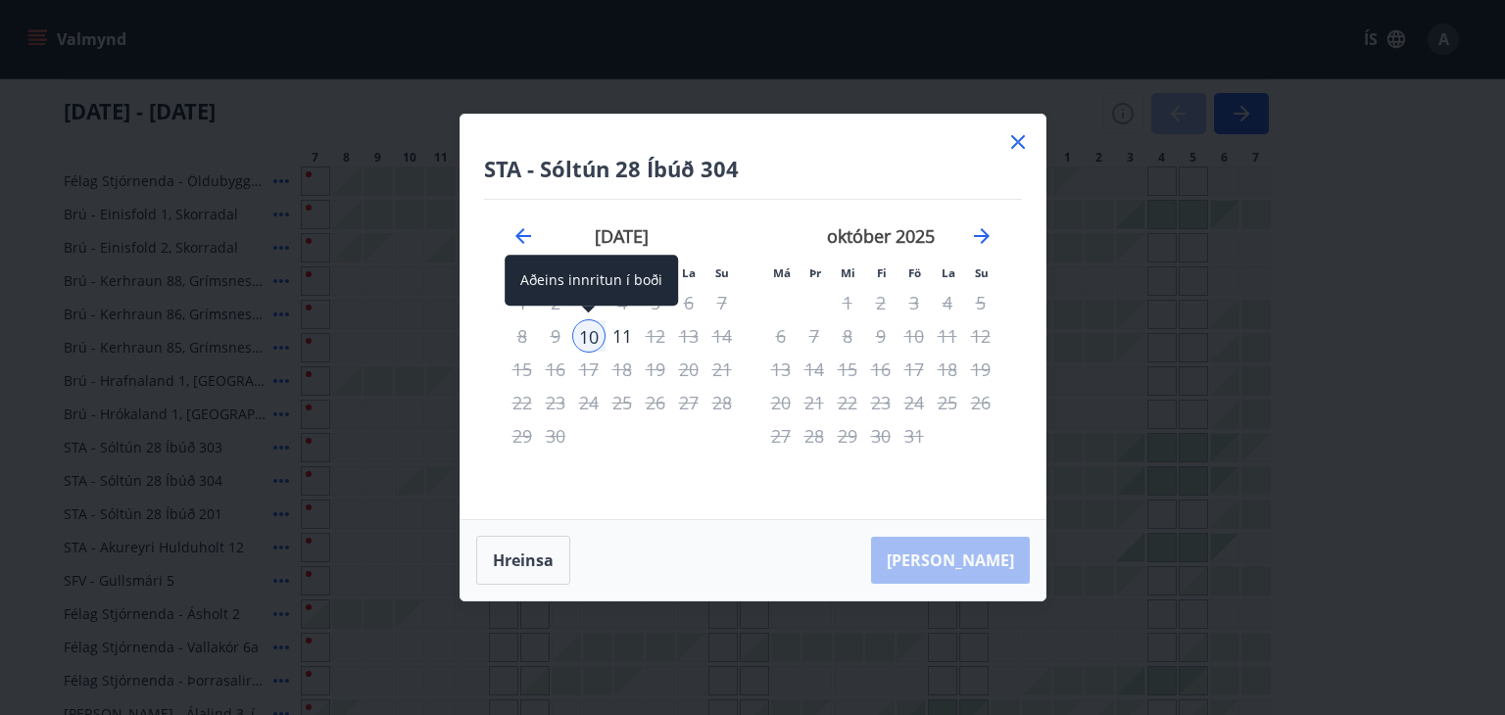
click at [574, 334] on div "10" at bounding box center [588, 336] width 33 height 33
click at [624, 336] on div "11" at bounding box center [622, 336] width 33 height 33
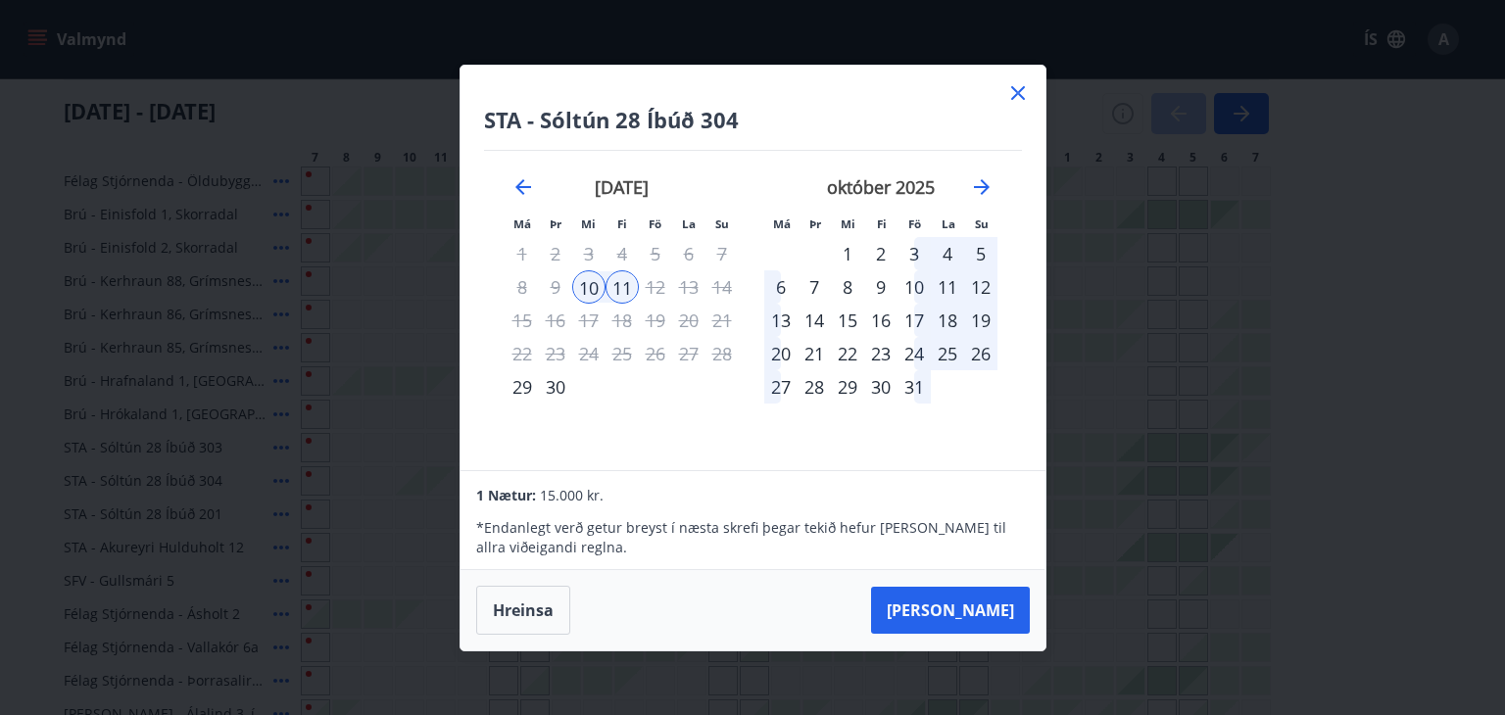
click at [1012, 87] on icon at bounding box center [1019, 93] width 14 height 14
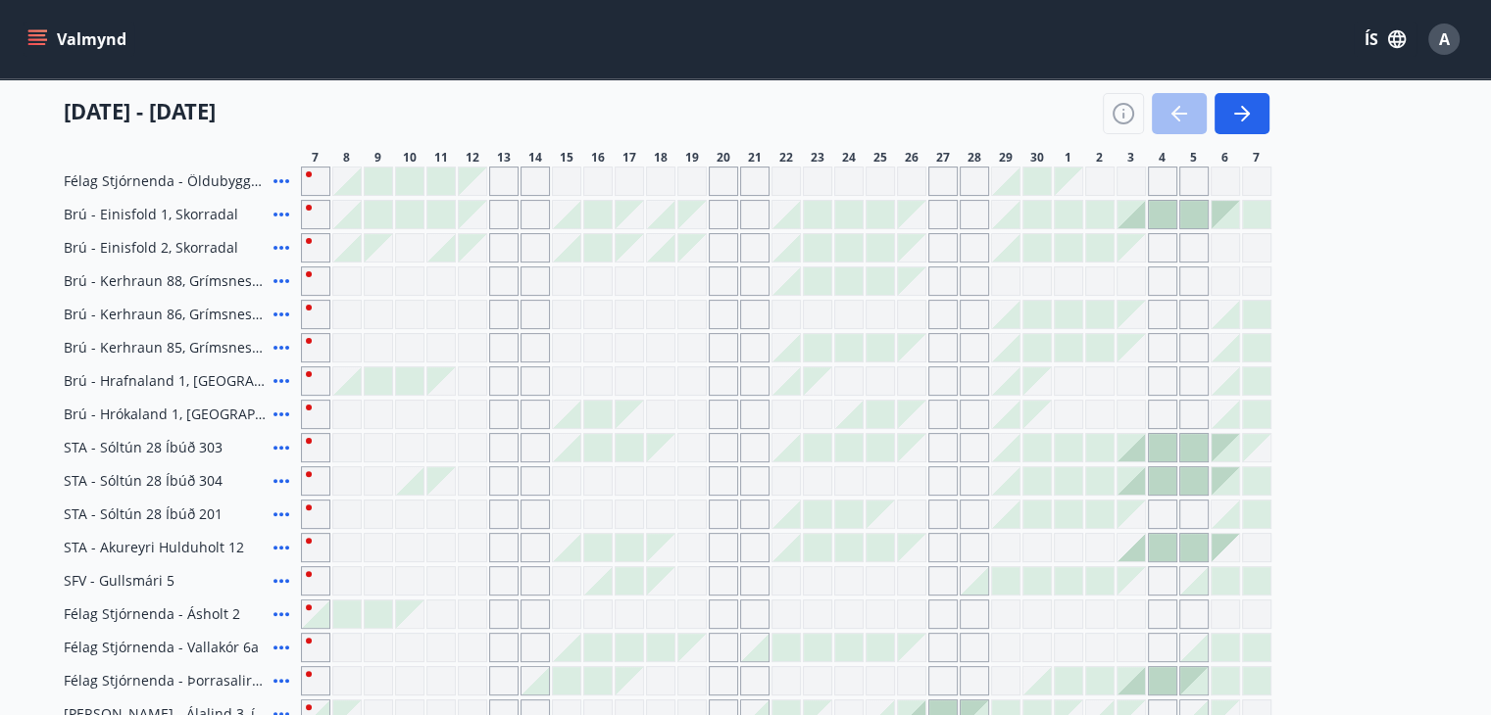
click at [51, 31] on button "Valmynd" at bounding box center [79, 39] width 111 height 35
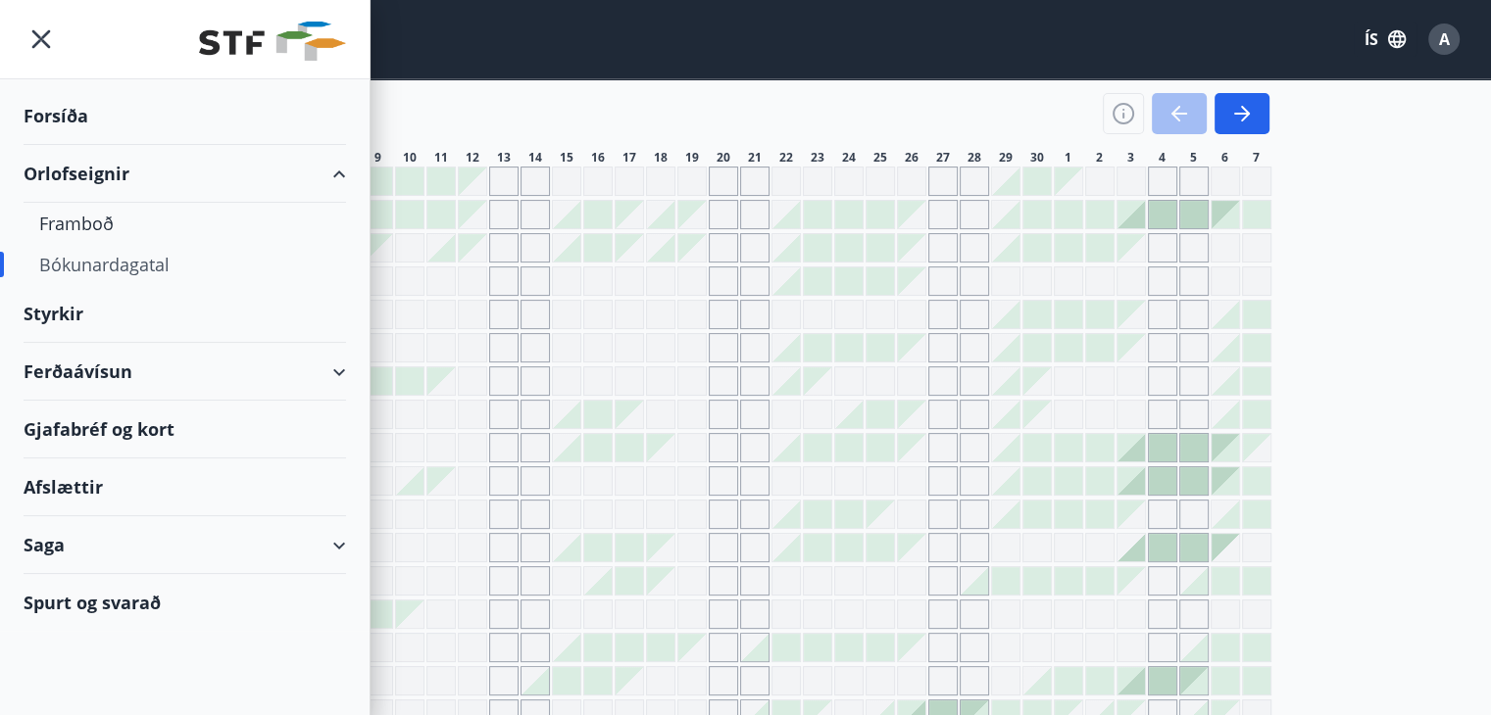
click at [112, 366] on div "Ferðaávísun" at bounding box center [185, 372] width 322 height 58
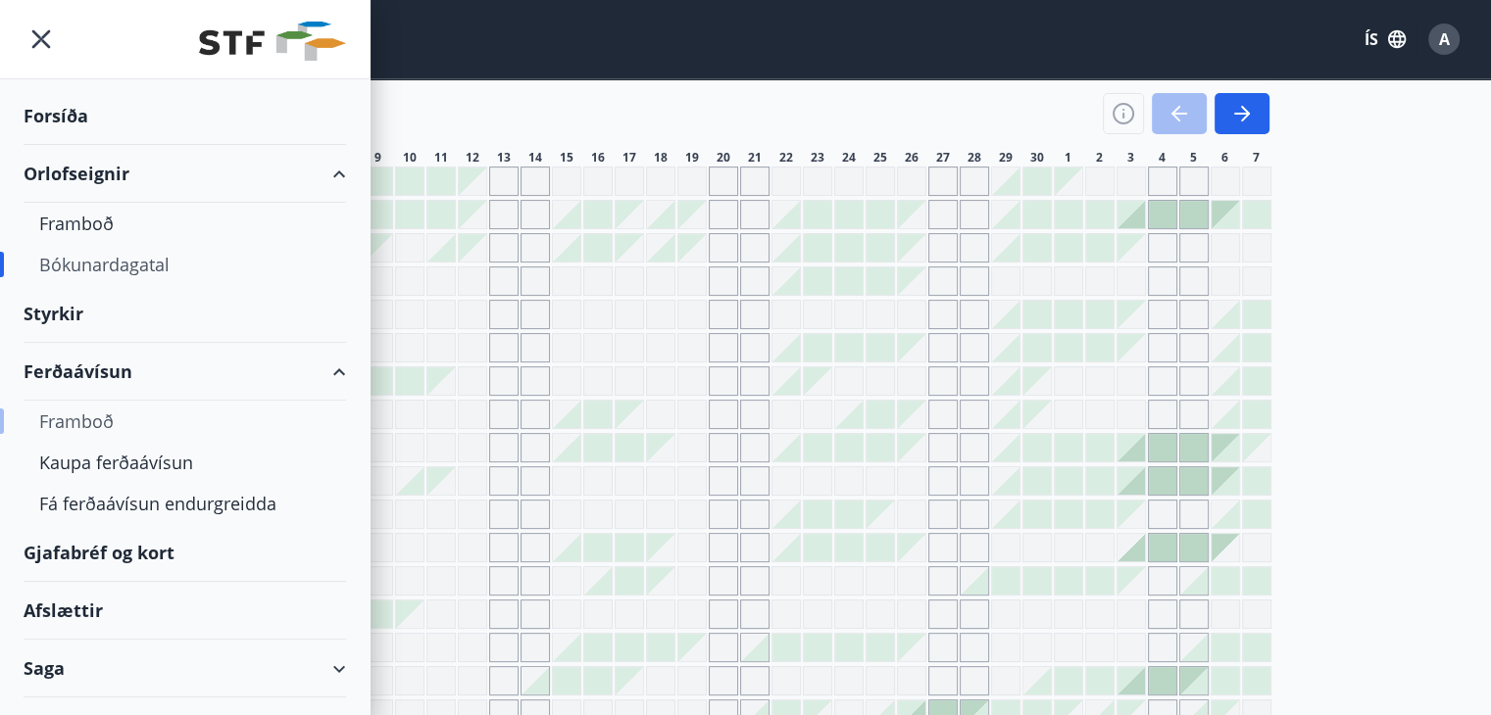
click at [97, 417] on div "Framboð" at bounding box center [184, 421] width 291 height 41
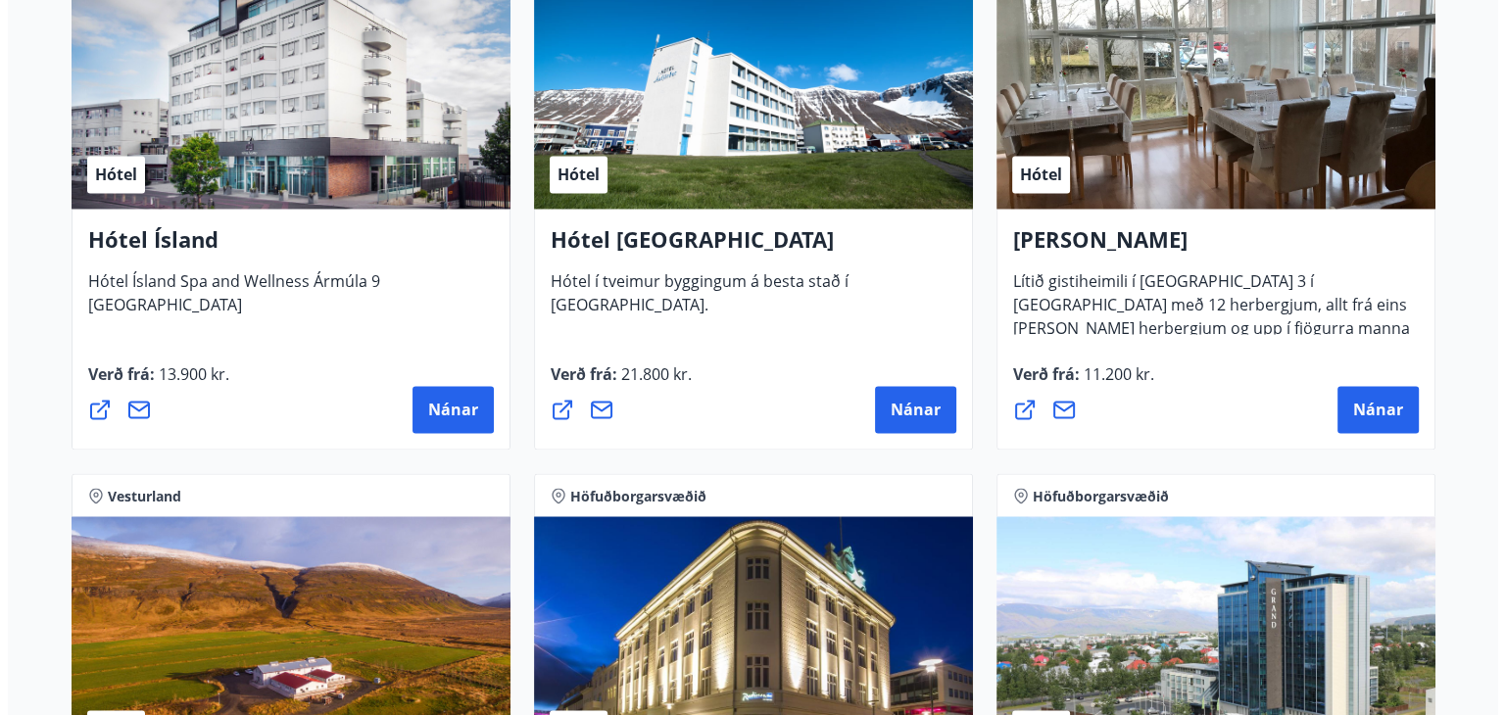
scroll to position [3234, 0]
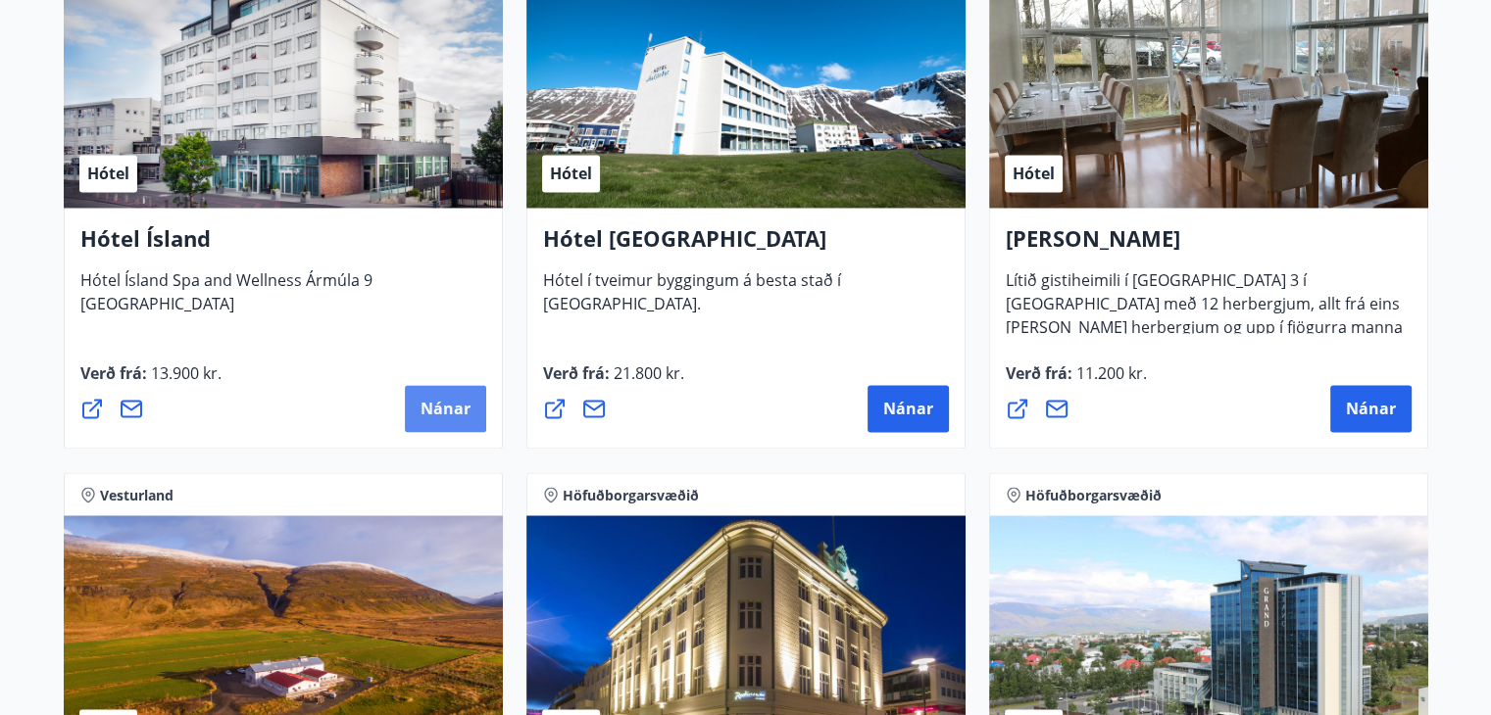
click at [431, 401] on span "Nánar" at bounding box center [445, 409] width 50 height 22
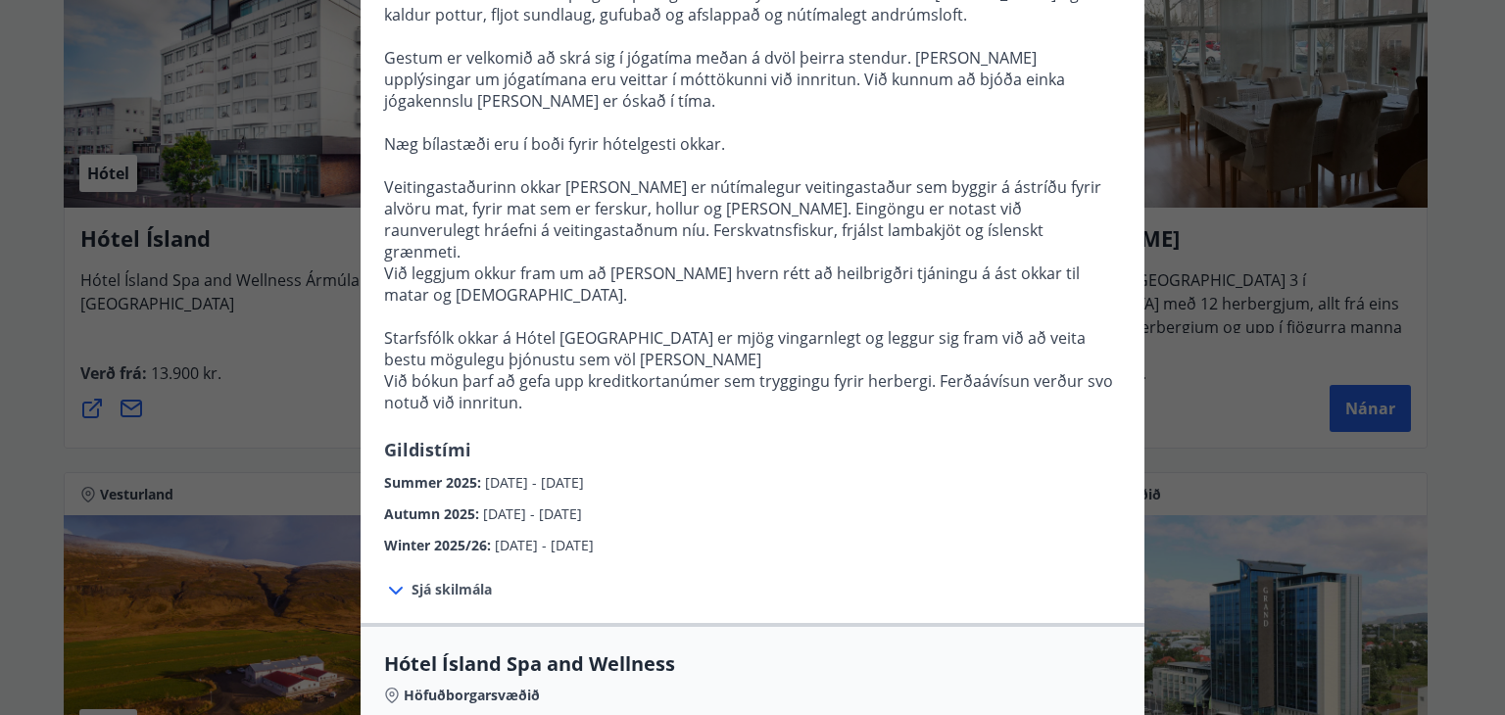
scroll to position [0, 0]
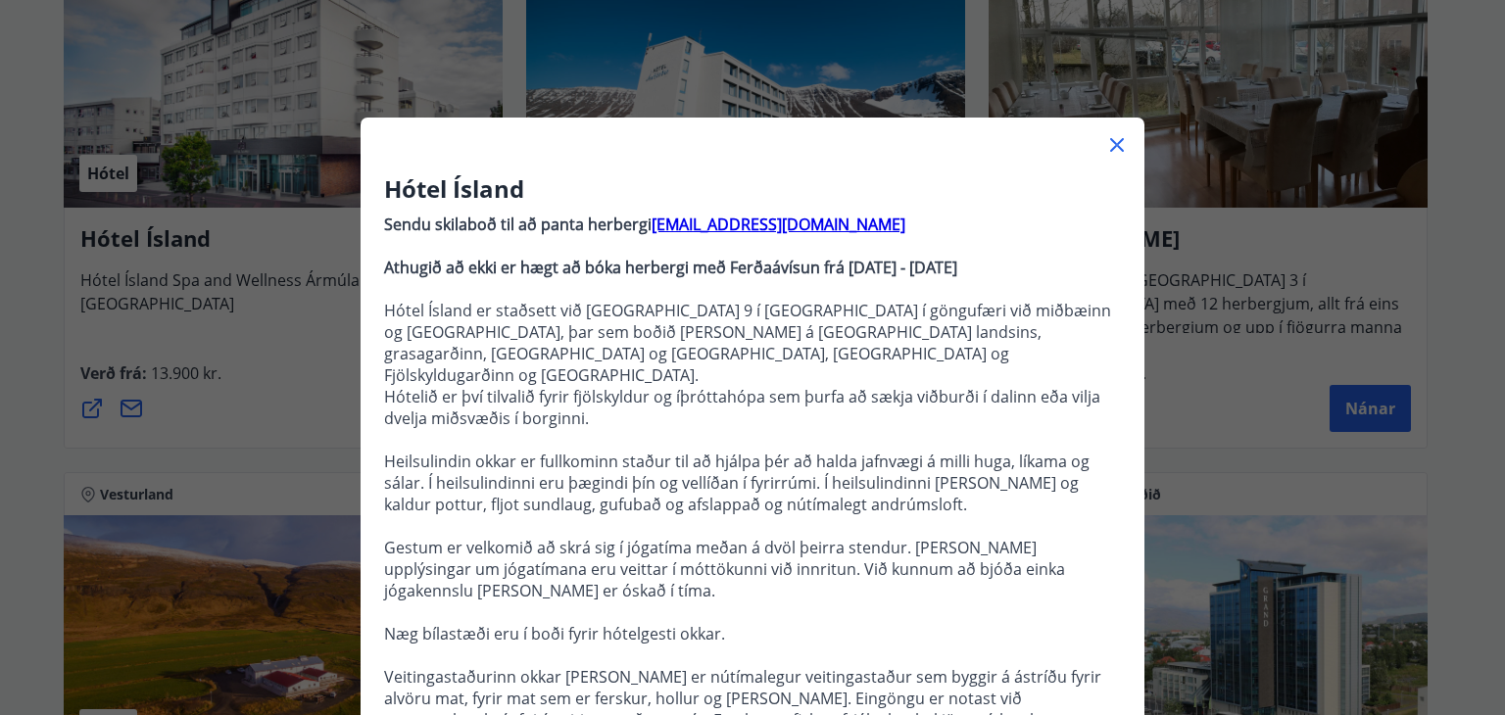
click at [235, 322] on div "Hótel Ísland Sendu skilaboð til að panta herbergi reception@hotelisland.is Athu…" at bounding box center [752, 357] width 1505 height 715
click at [1113, 147] on icon at bounding box center [1117, 145] width 14 height 14
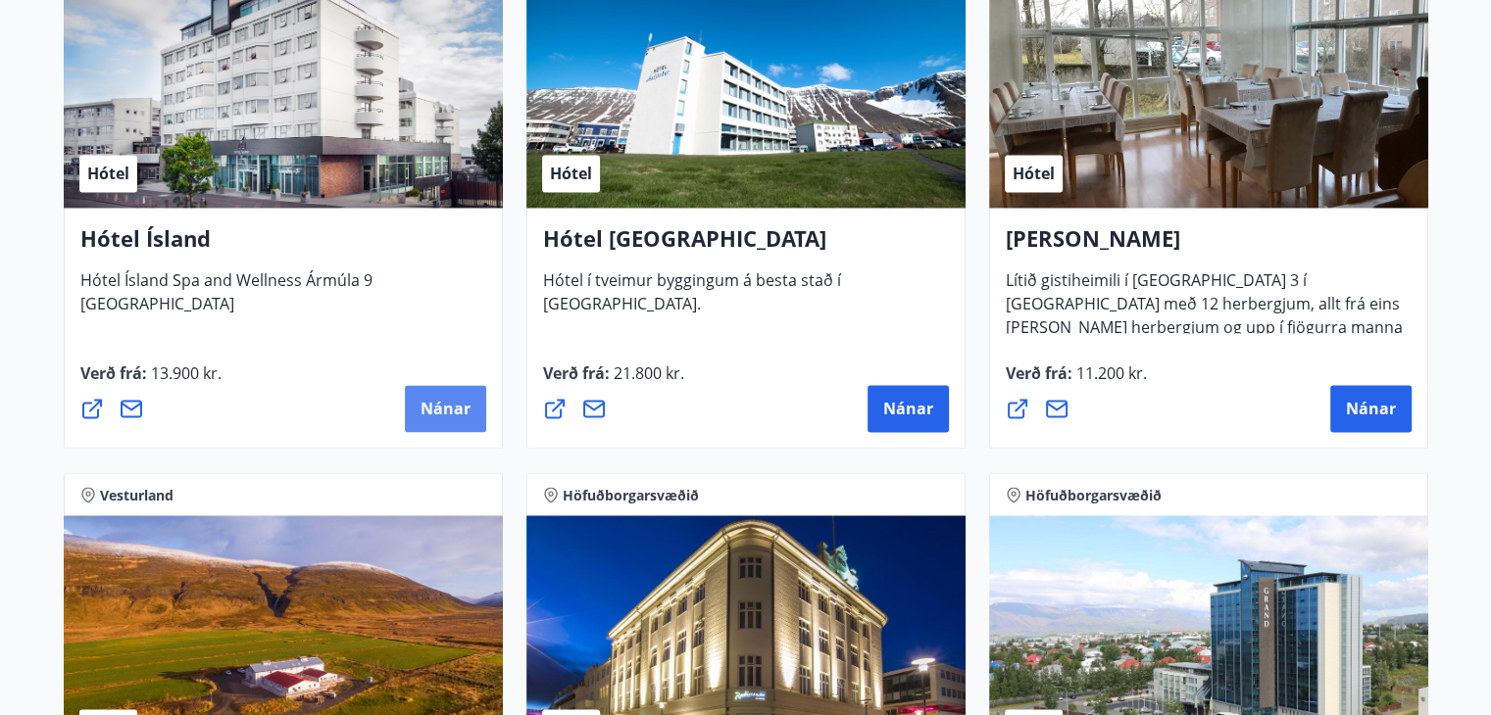
click at [409, 417] on button "Nánar" at bounding box center [445, 408] width 81 height 47
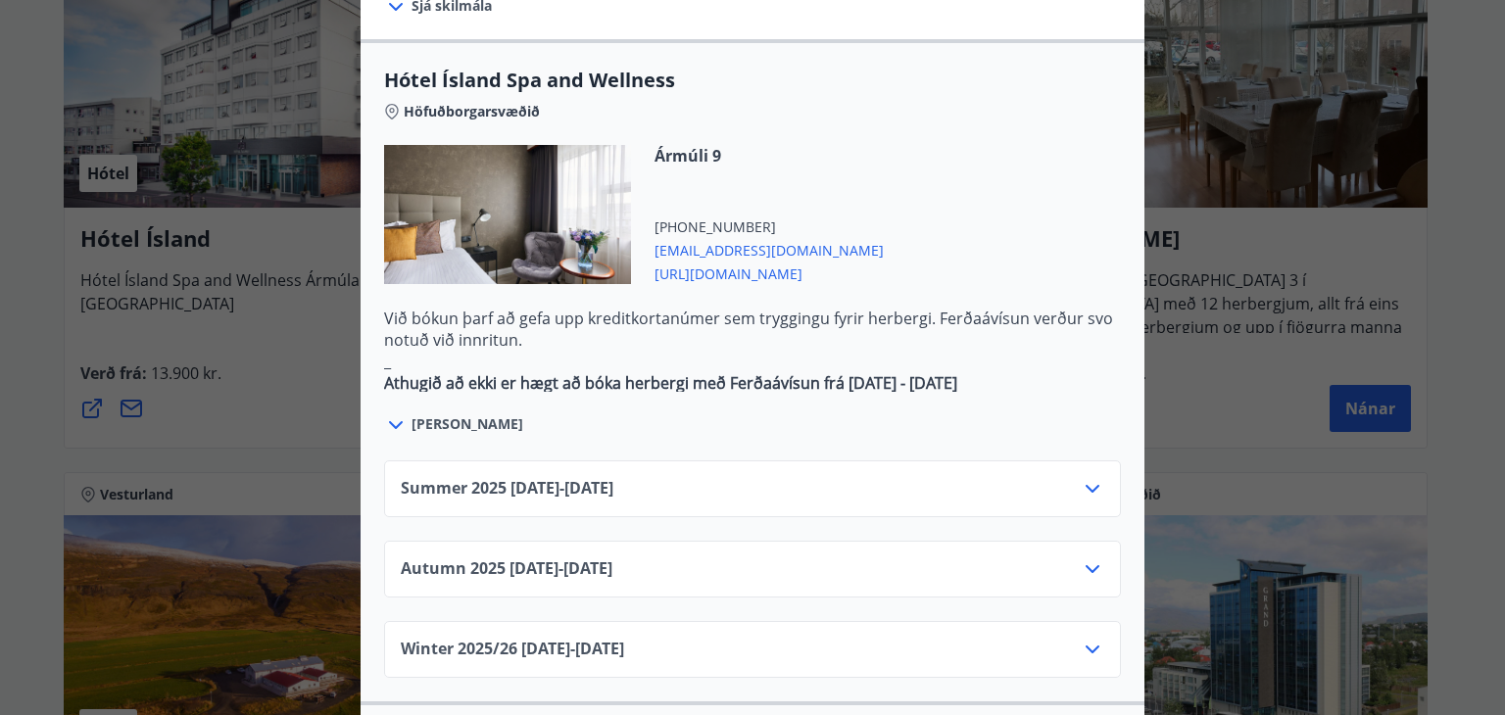
scroll to position [1078, 0]
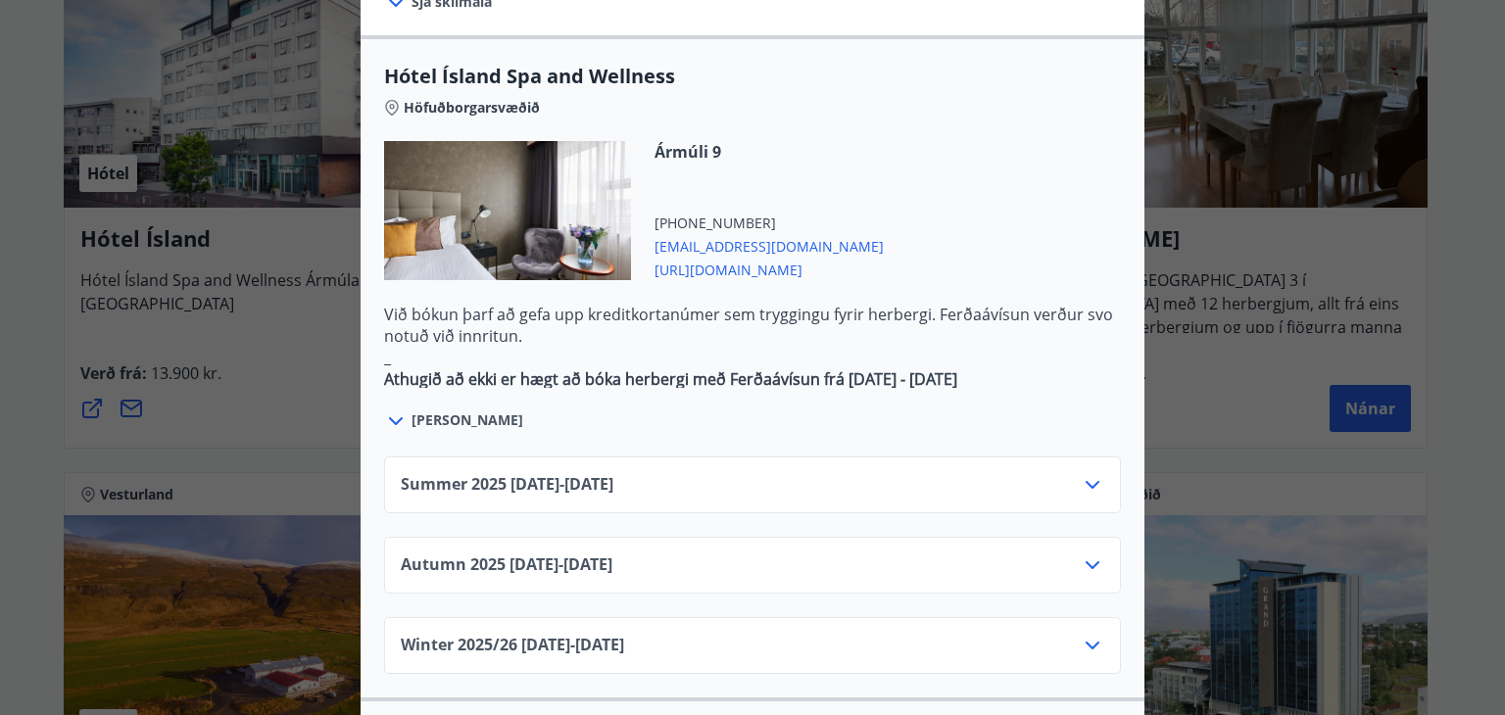
click at [1083, 473] on icon at bounding box center [1093, 485] width 24 height 24
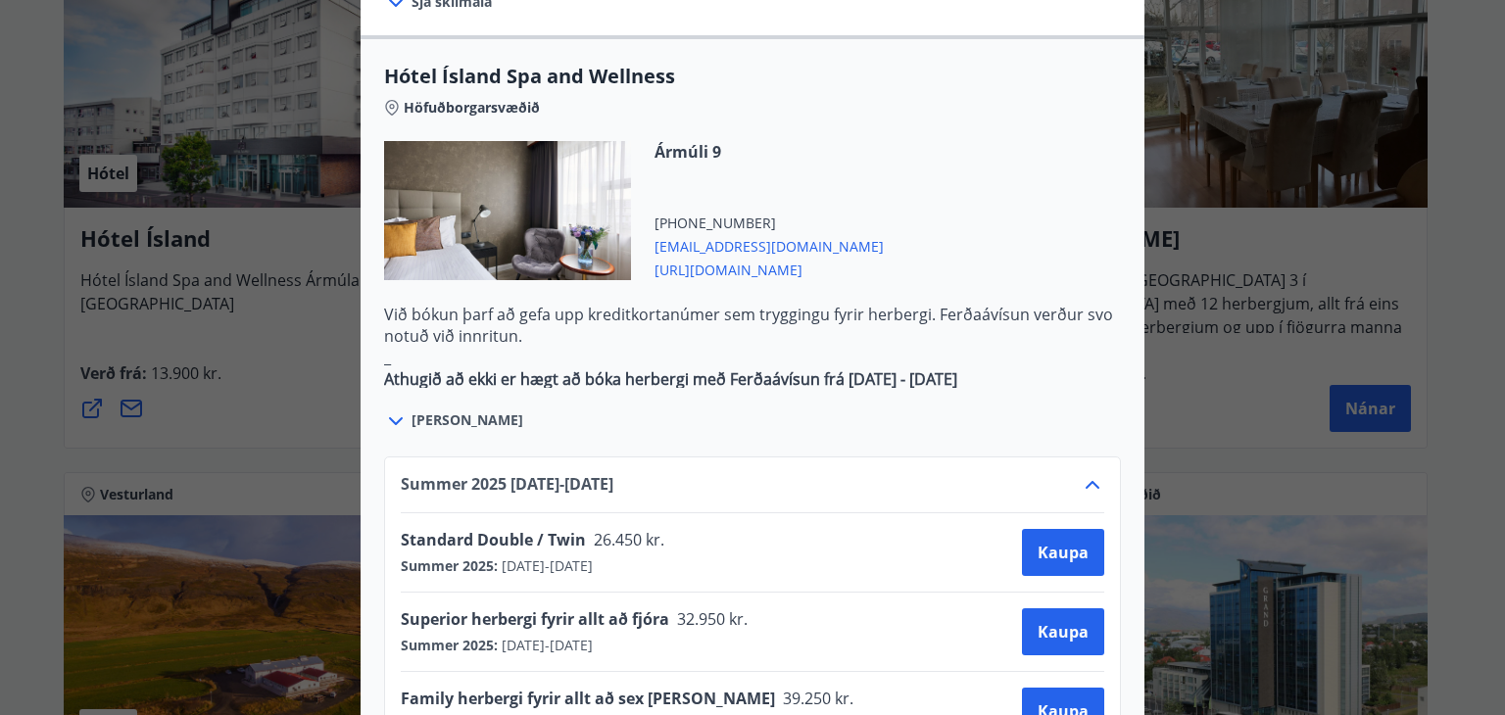
click at [1083, 473] on icon at bounding box center [1093, 485] width 24 height 24
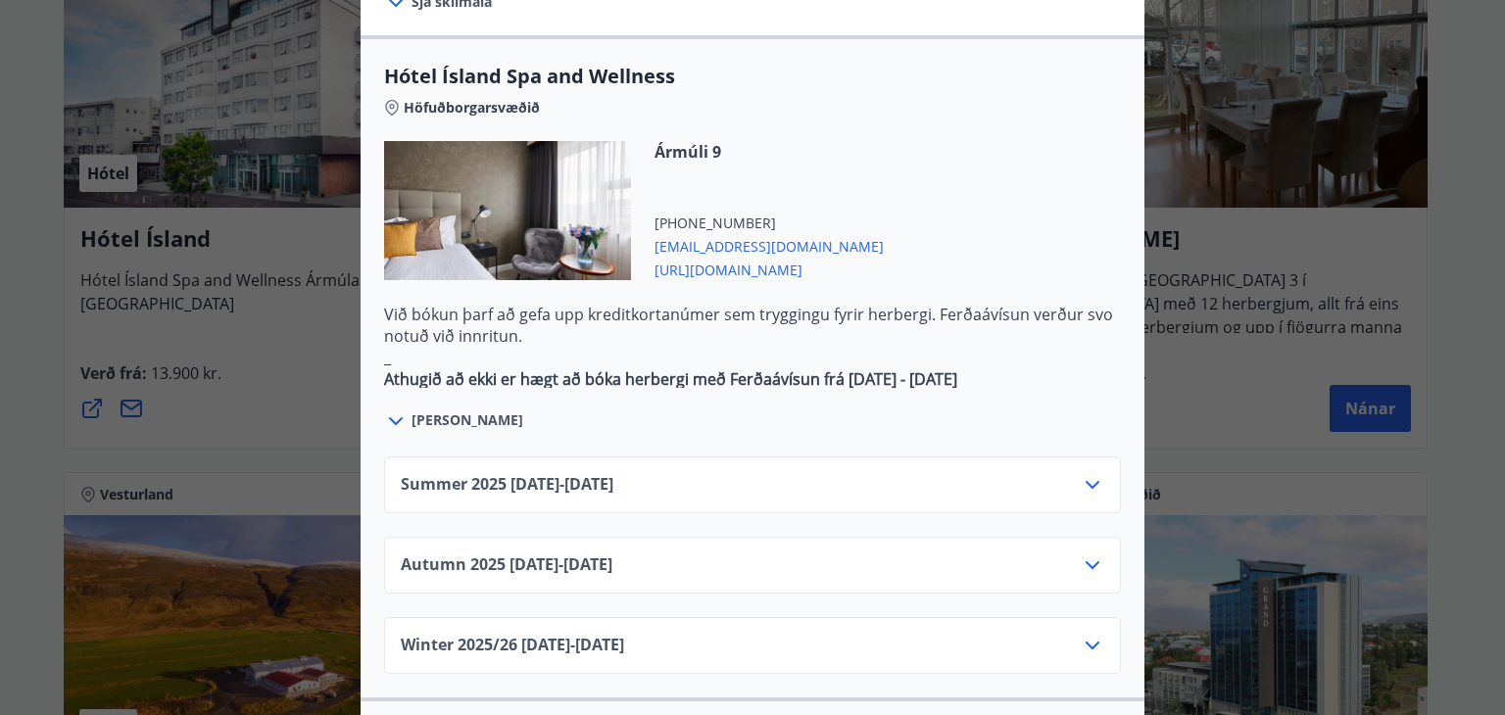
click at [974, 473] on div "Summer 2025 01.06.25 - 30.09.25" at bounding box center [753, 492] width 704 height 39
click at [1093, 473] on icon at bounding box center [1093, 485] width 24 height 24
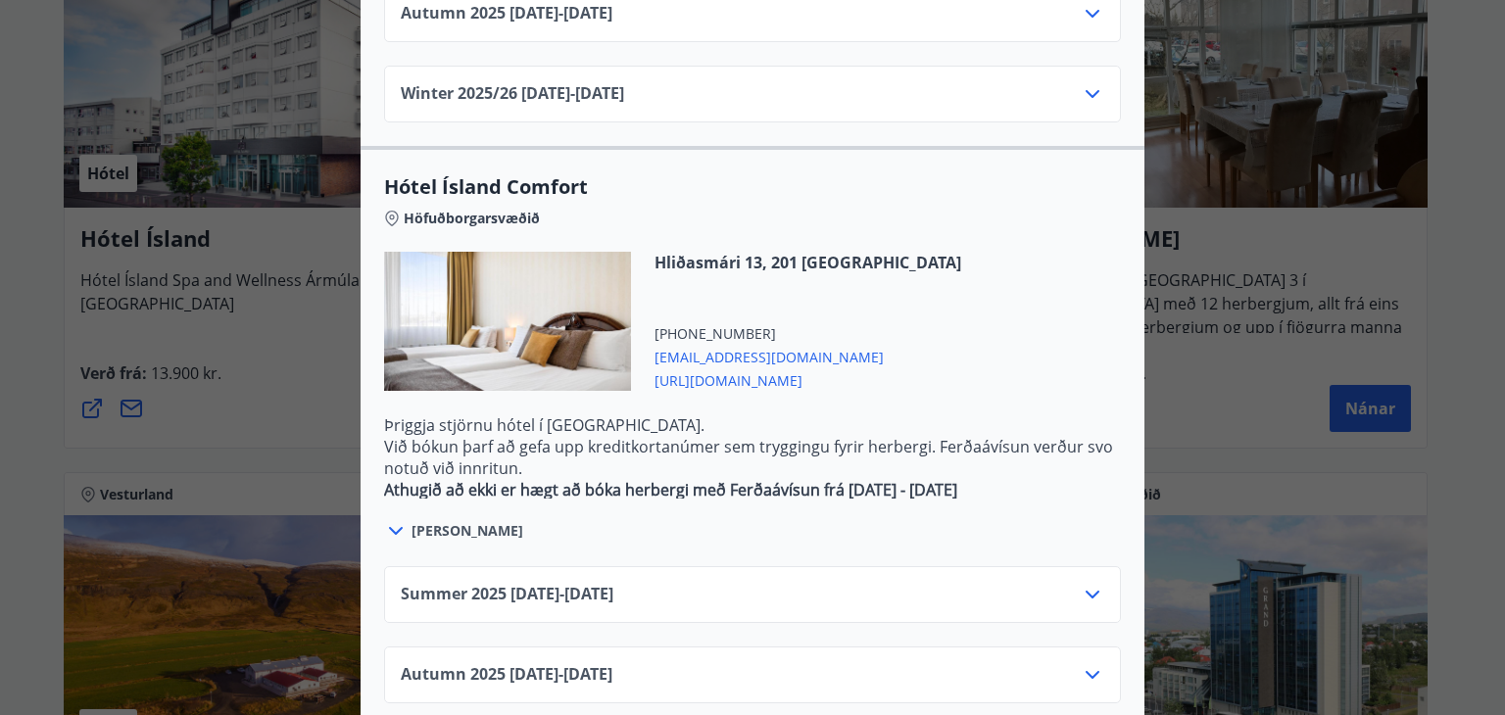
scroll to position [2066, 0]
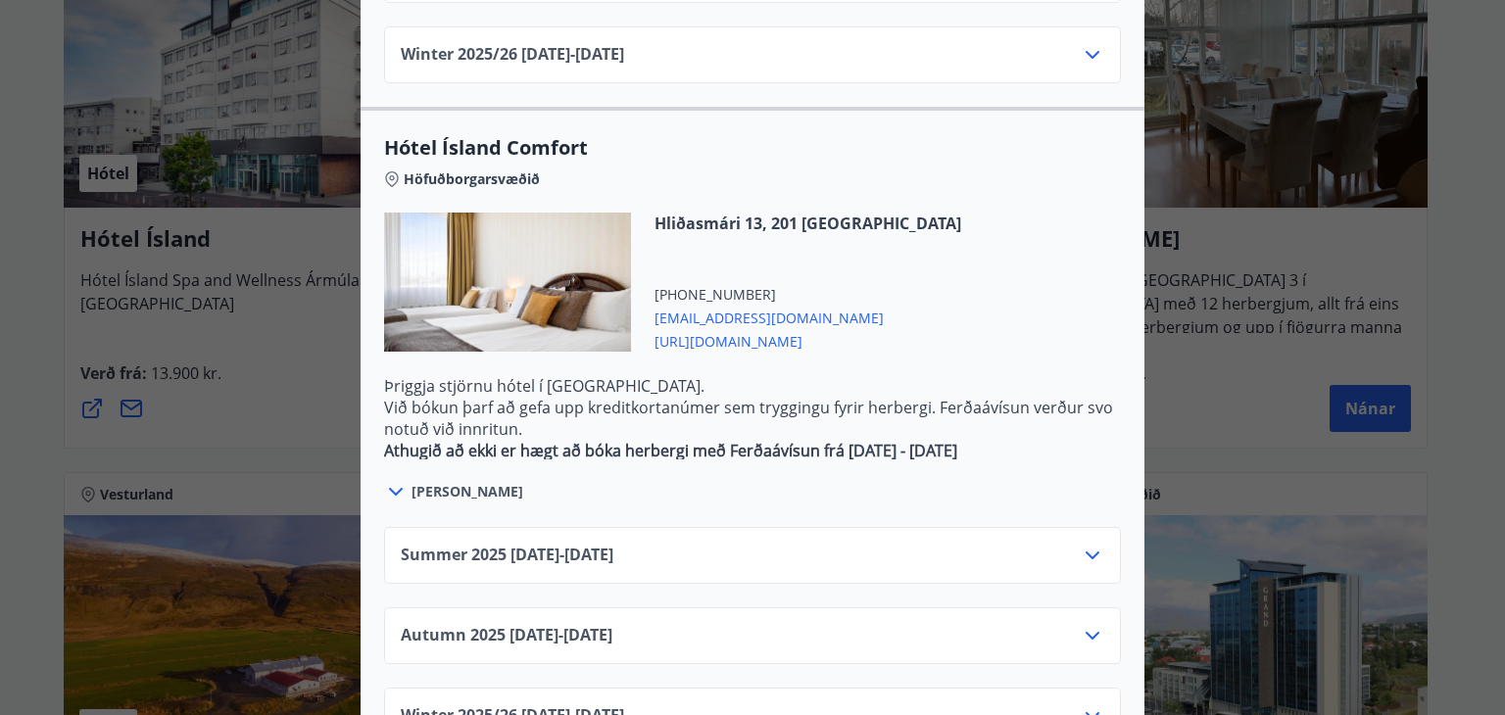
click at [860, 544] on div "Summer 2025 01.06.25 - 30.09.25" at bounding box center [753, 563] width 704 height 39
click at [1086, 544] on icon at bounding box center [1093, 556] width 24 height 24
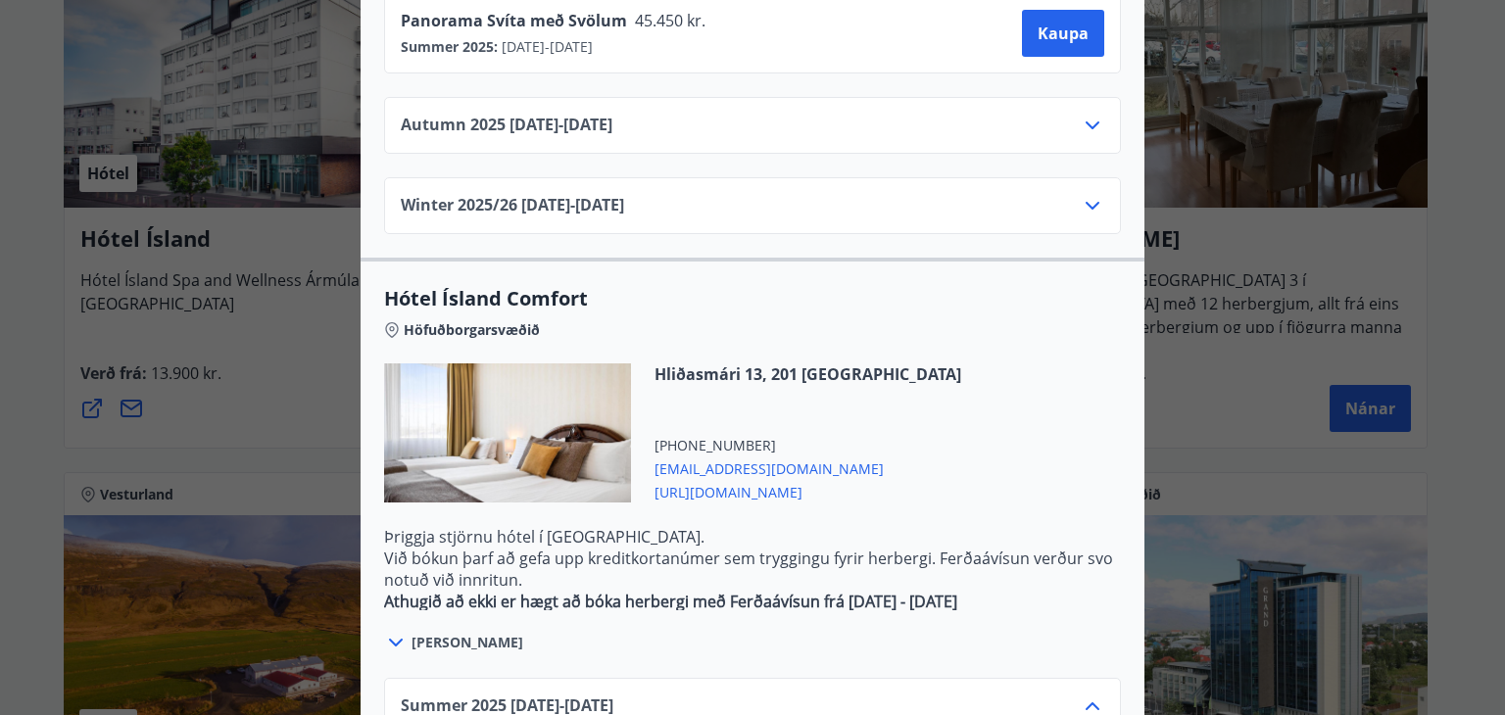
scroll to position [1870, 0]
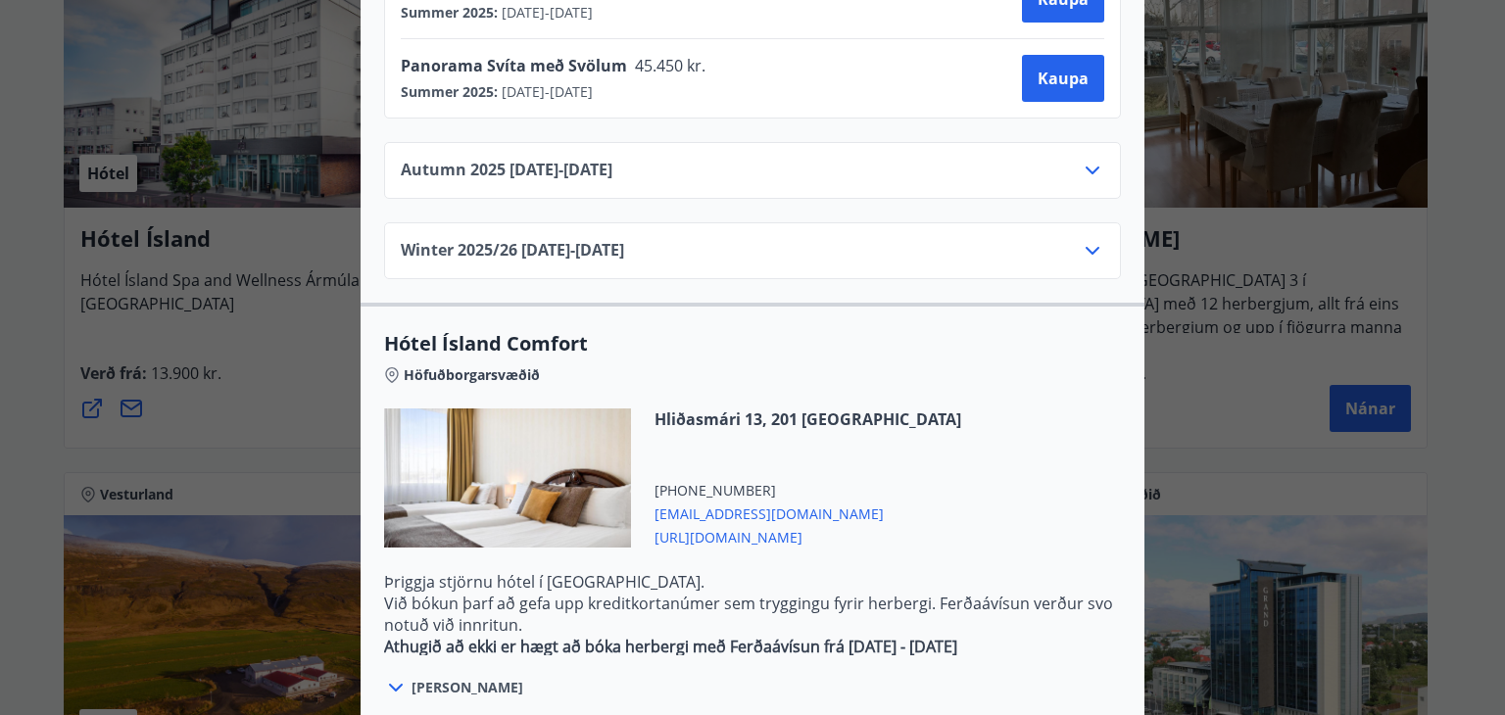
click at [15, 300] on div "Hótel Ísland Sendu skilaboð til að panta herbergi reception@hotelisland.is Athu…" at bounding box center [752, 357] width 1505 height 715
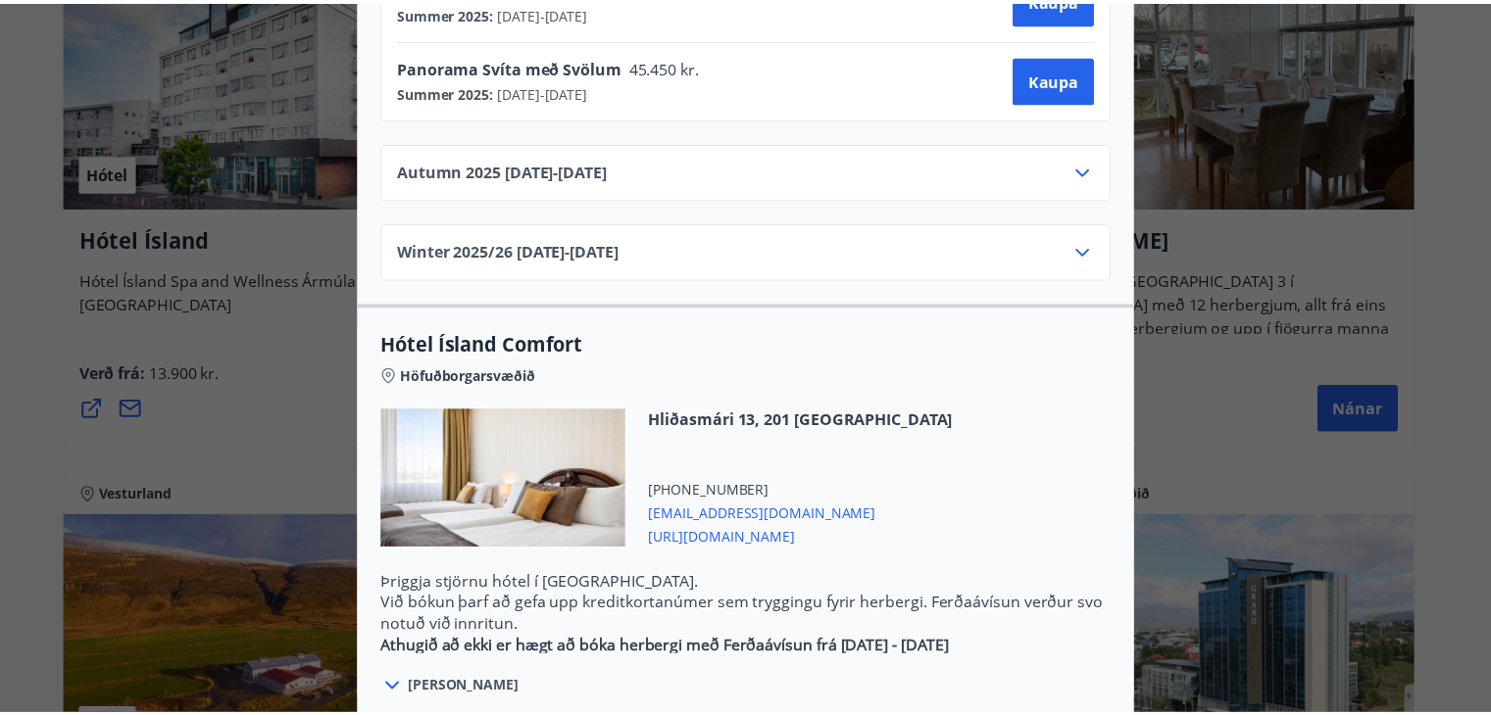
scroll to position [0, 0]
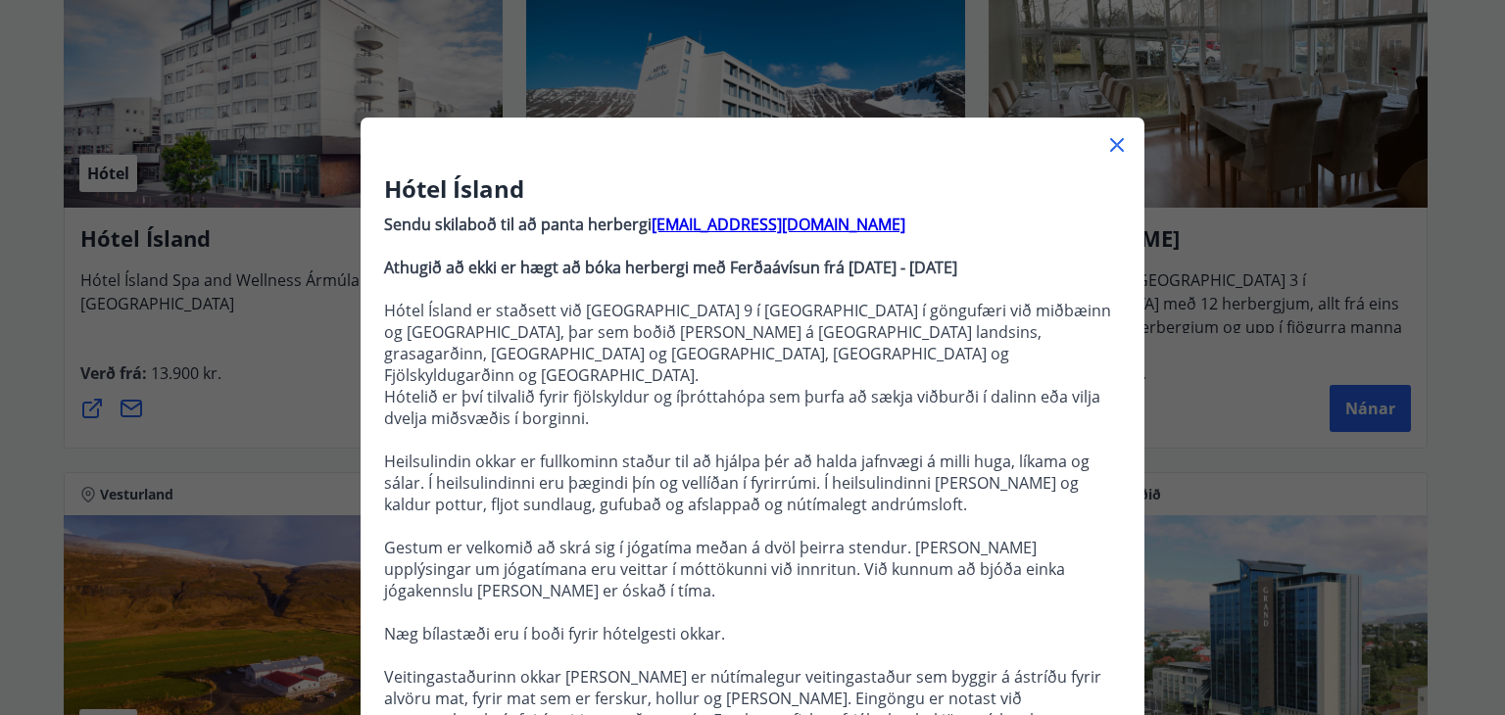
click at [10, 299] on div "Hótel Ísland Sendu skilaboð til að panta herbergi reception@hotelisland.is Athu…" at bounding box center [752, 357] width 1505 height 715
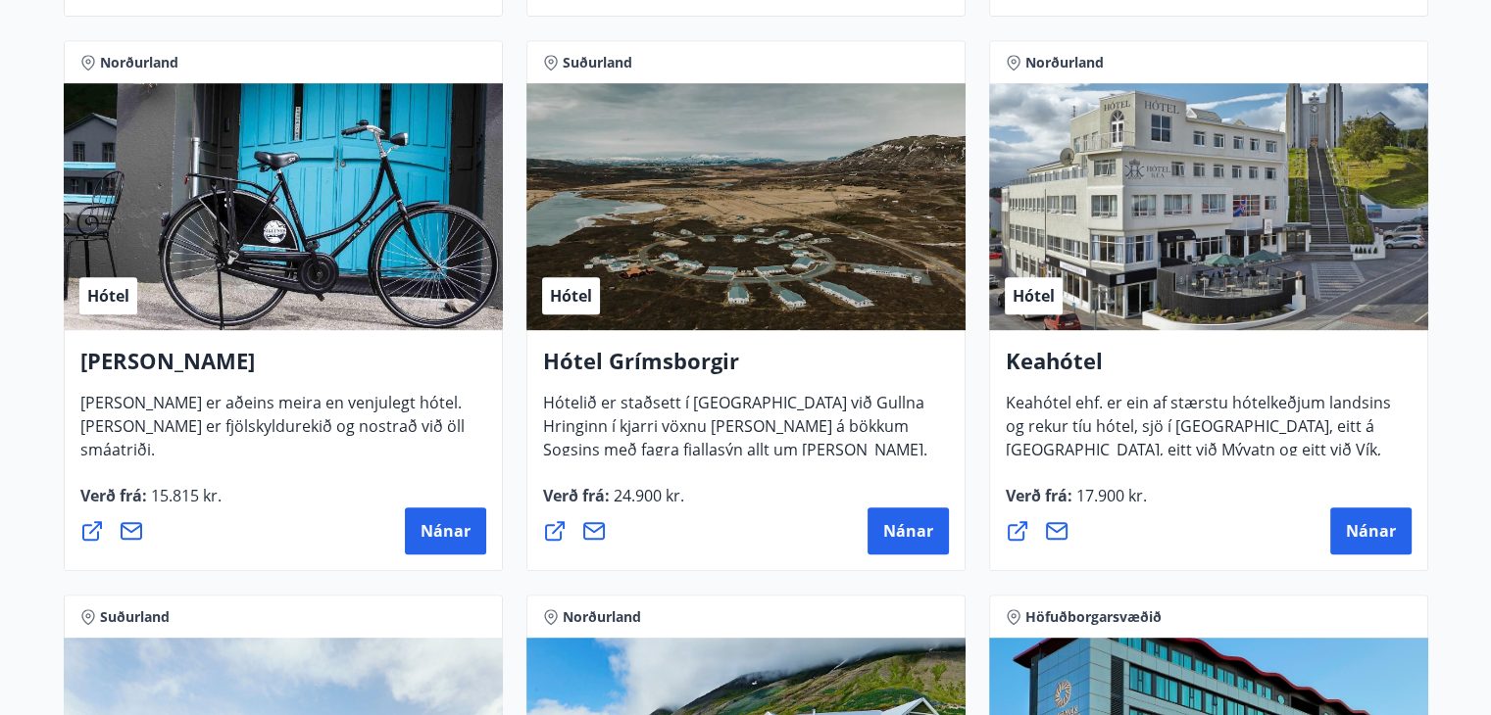
scroll to position [882, 0]
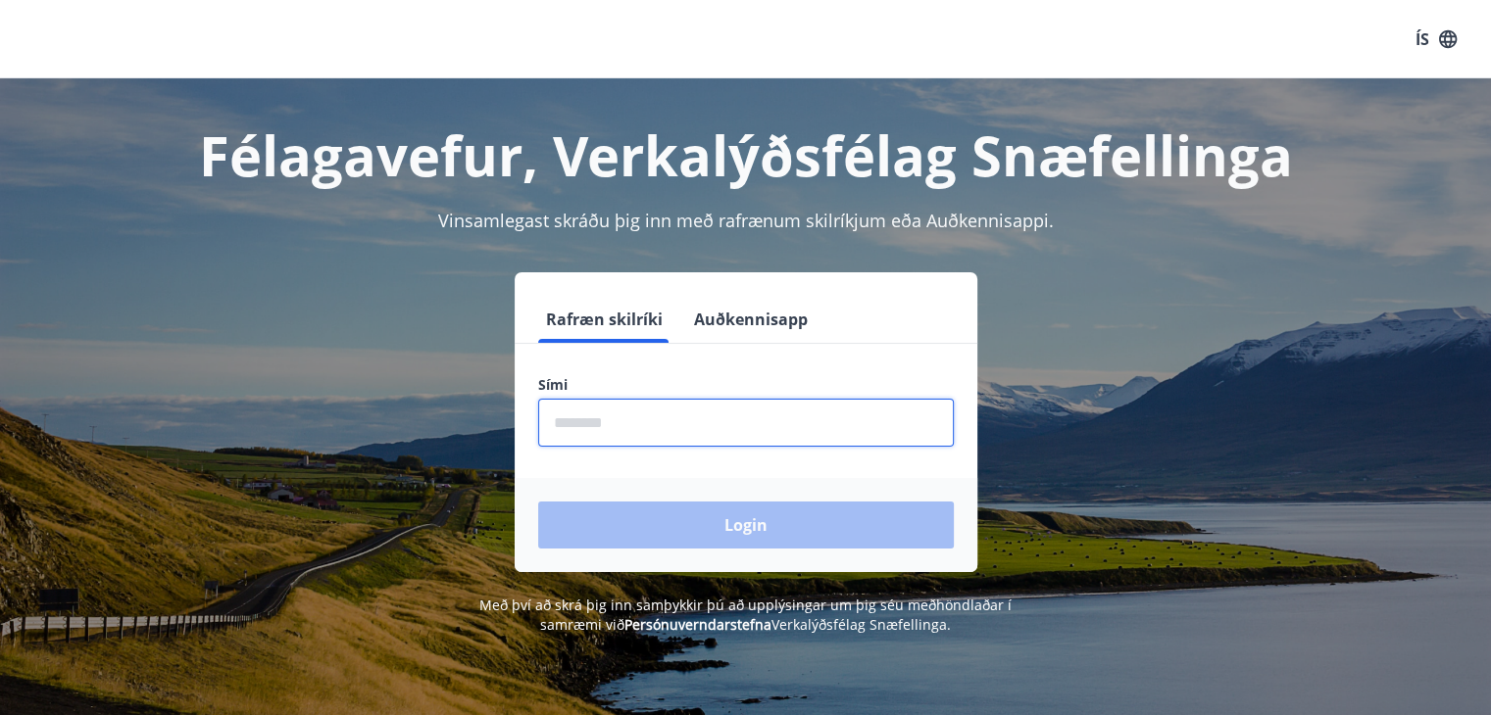
click at [620, 444] on input "phone" at bounding box center [746, 423] width 416 height 48
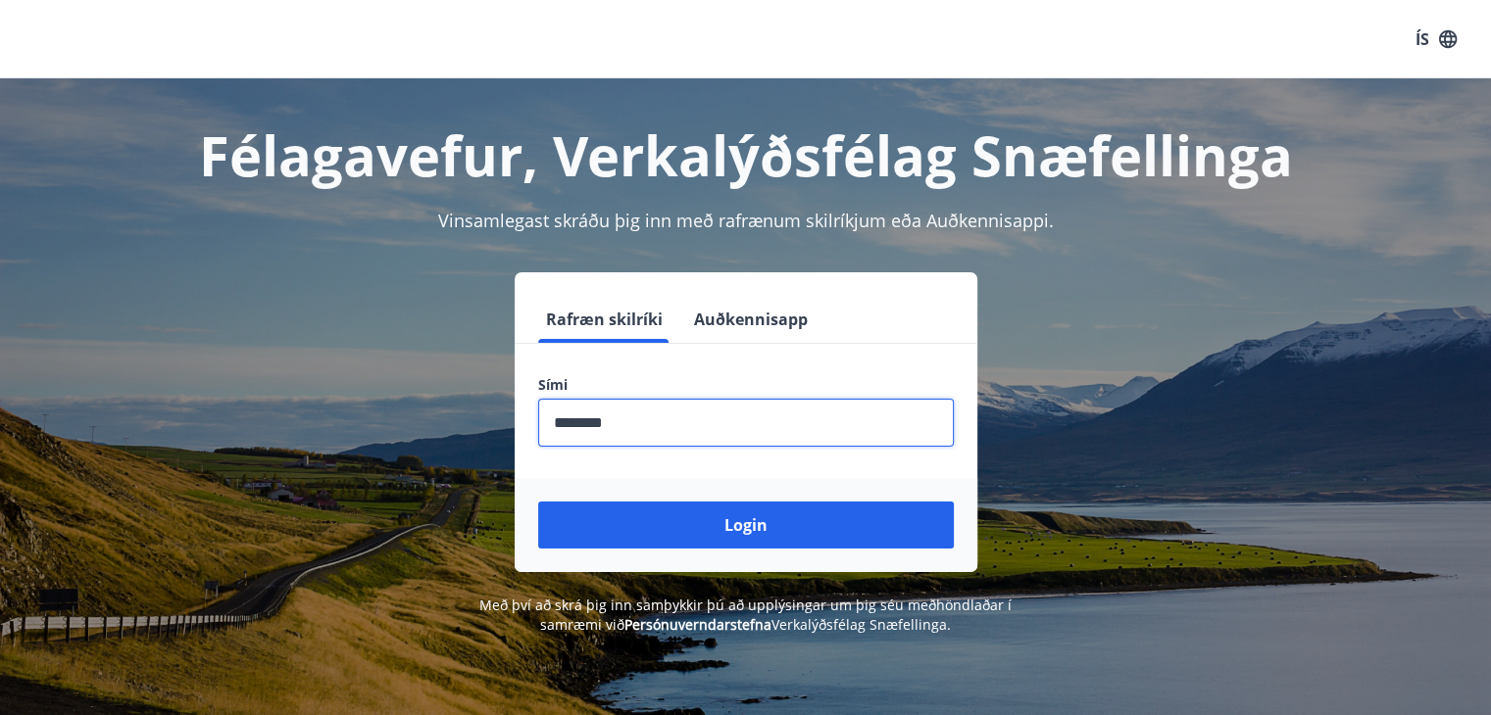
type input "********"
click at [538, 502] on button "Login" at bounding box center [746, 525] width 416 height 47
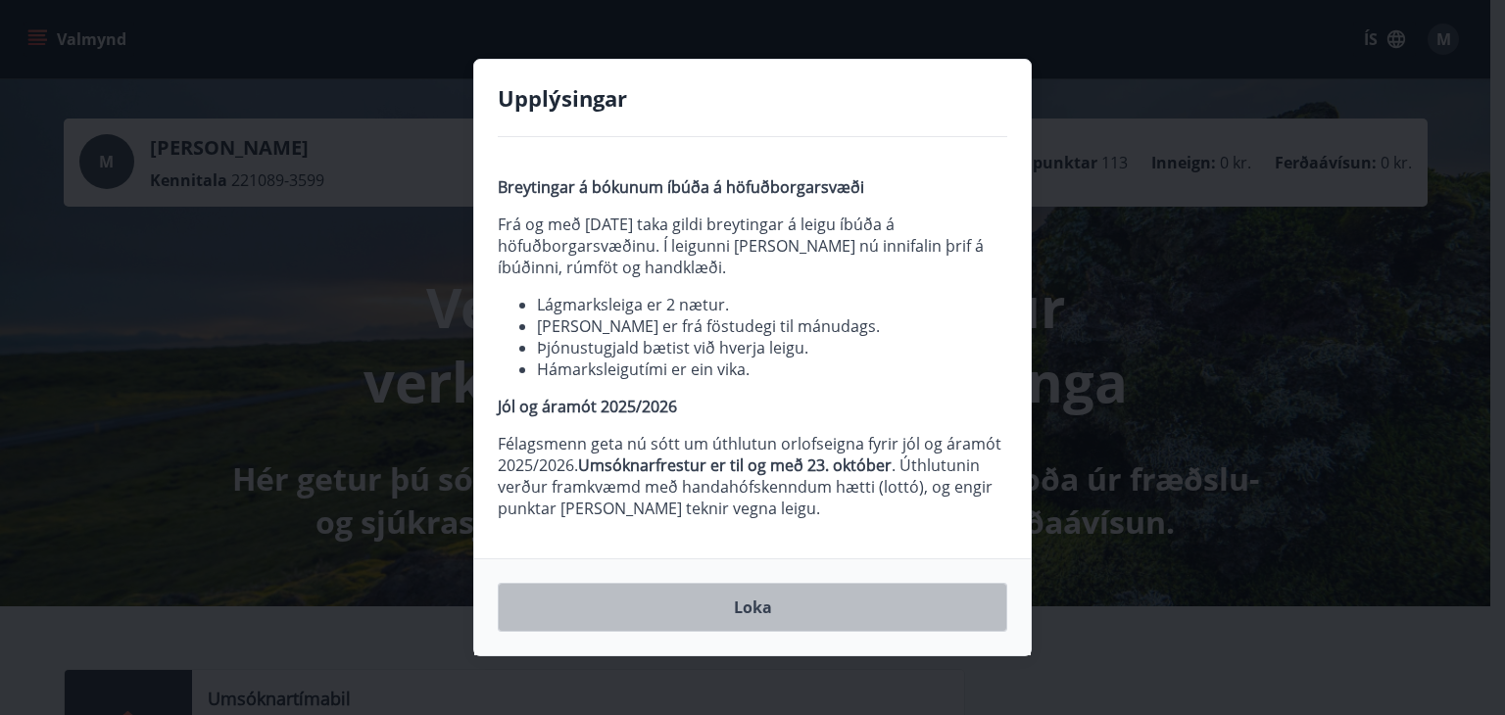
click at [855, 617] on button "Loka" at bounding box center [753, 607] width 510 height 49
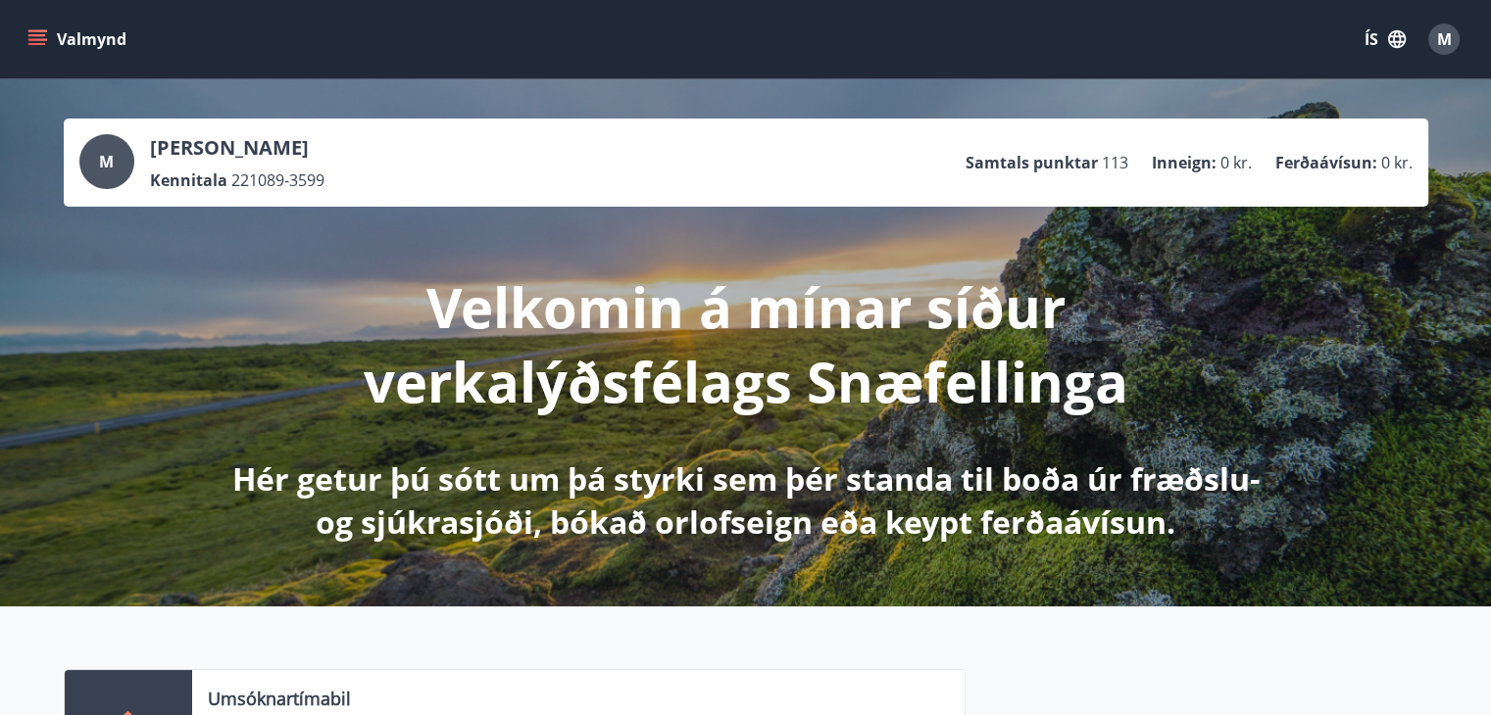
click at [30, 30] on icon "menu" at bounding box center [39, 31] width 22 height 2
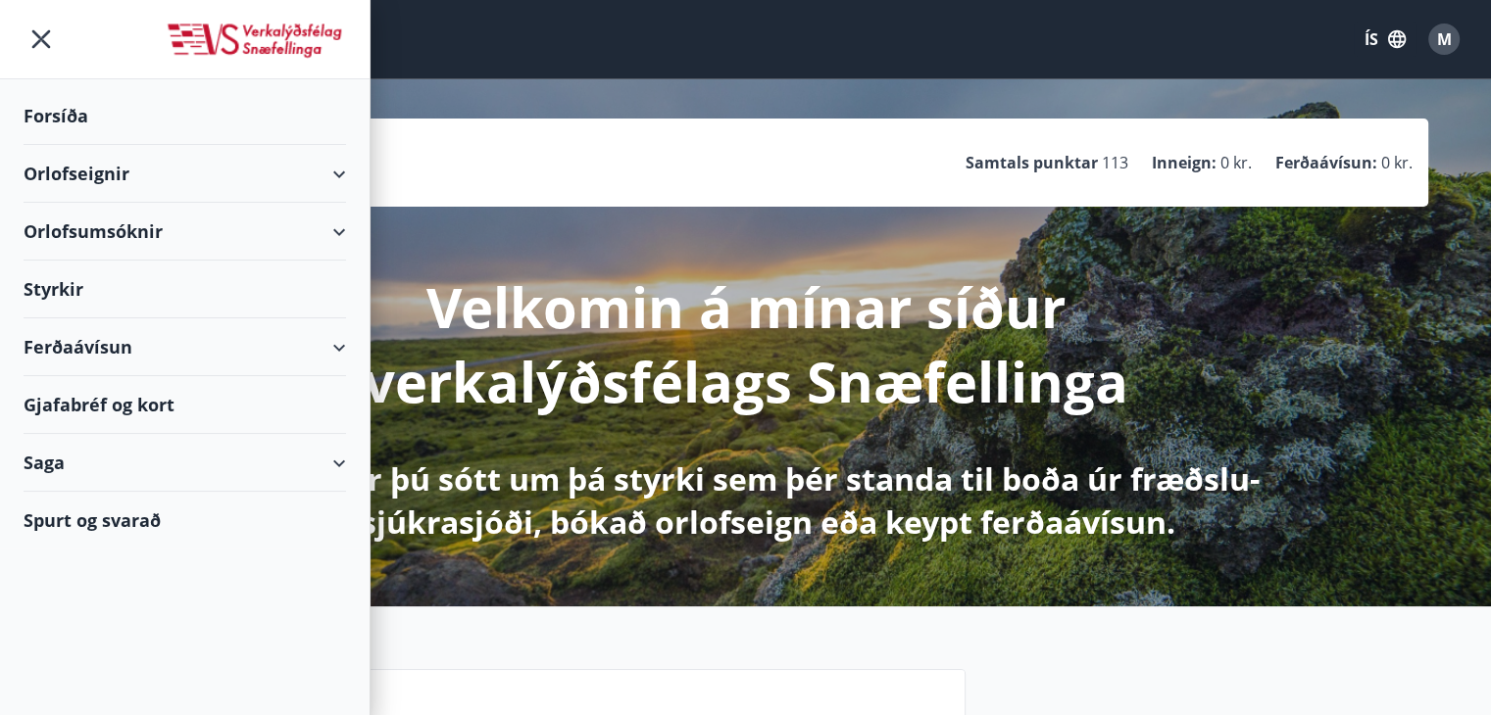
click at [110, 176] on div "Orlofseignir" at bounding box center [185, 174] width 322 height 58
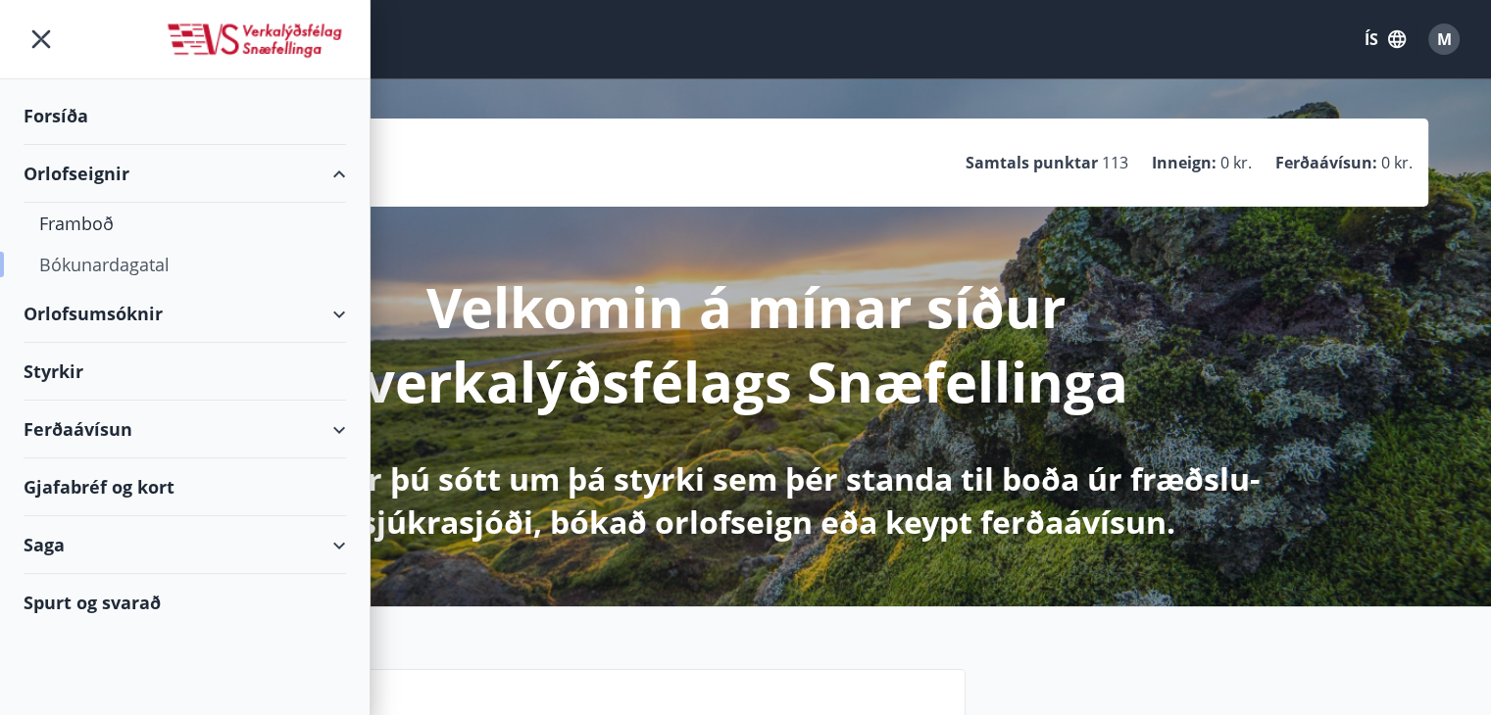
click at [102, 268] on div "Bókunardagatal" at bounding box center [184, 264] width 291 height 41
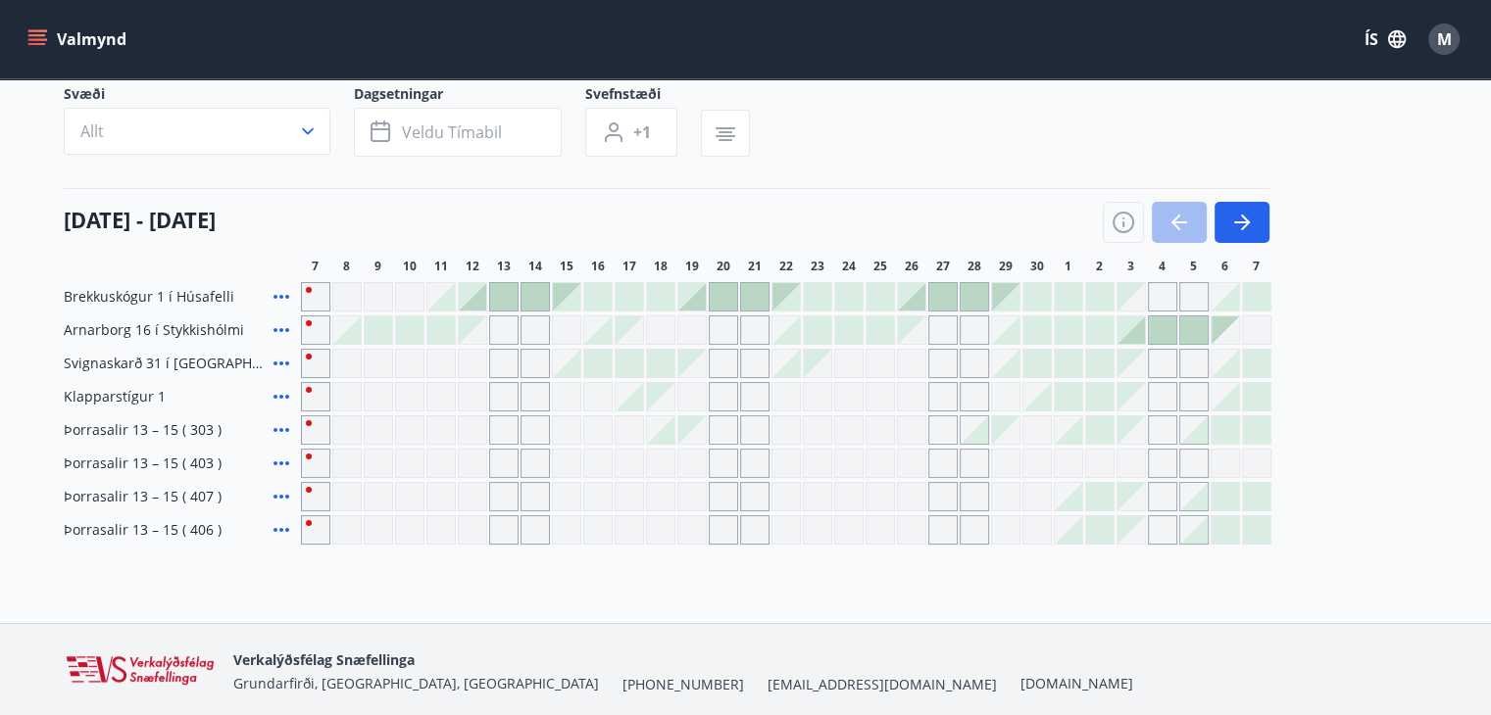
scroll to position [216, 0]
